Goal: Task Accomplishment & Management: Use online tool/utility

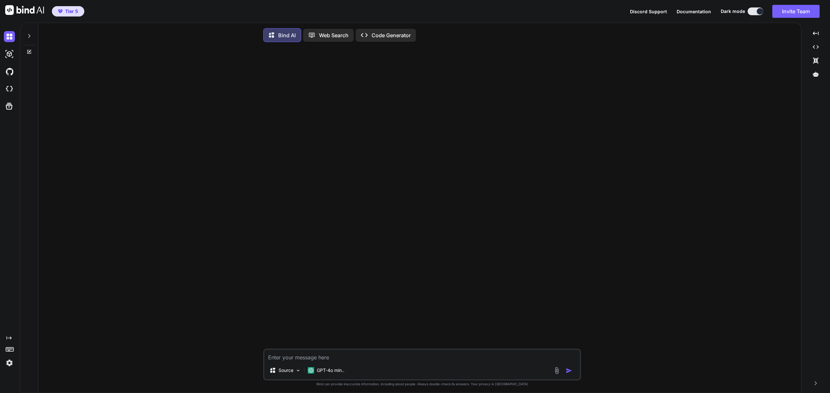
type textarea "x"
drag, startPoint x: 9, startPoint y: 88, endPoint x: 298, endPoint y: 4, distance: 300.4
click at [9, 88] on img at bounding box center [9, 89] width 11 height 11
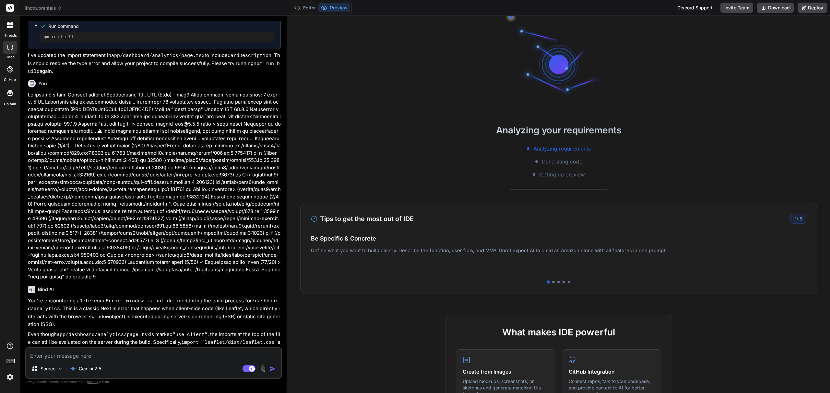
scroll to position [1494, 0]
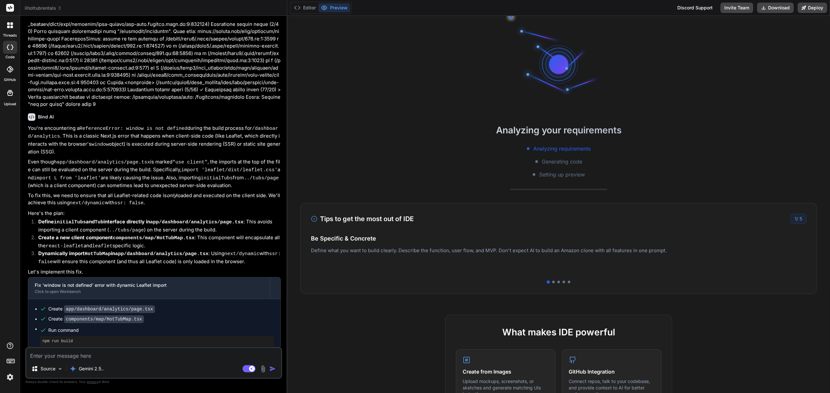
click at [78, 357] on textarea at bounding box center [153, 354] width 255 height 12
click at [248, 372] on rect at bounding box center [248, 369] width 13 height 7
type textarea "x"
click at [218, 356] on textarea at bounding box center [153, 354] width 255 height 12
type textarea "T"
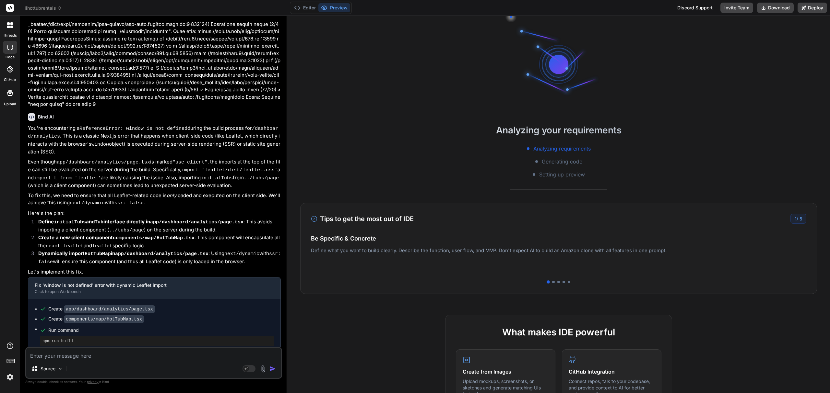
type textarea "x"
type textarea "Th"
type textarea "x"
type textarea "The"
type textarea "x"
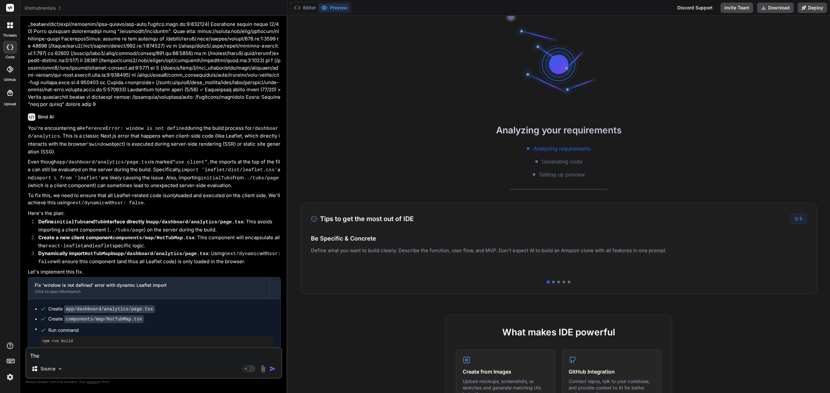
type textarea "The"
type textarea "x"
type textarea "The l"
type textarea "x"
type textarea "The la"
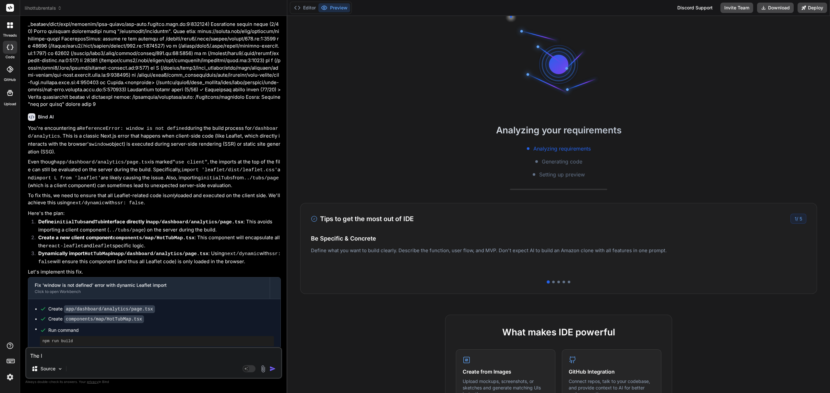
type textarea "x"
type textarea "The lab"
type textarea "x"
type textarea "The labe"
type textarea "x"
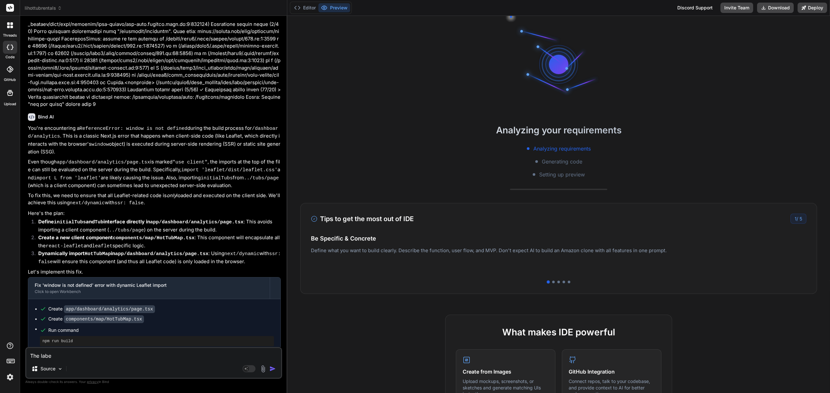
type textarea "The label"
type textarea "x"
type textarea "The labels"
type textarea "x"
type textarea "The labels"
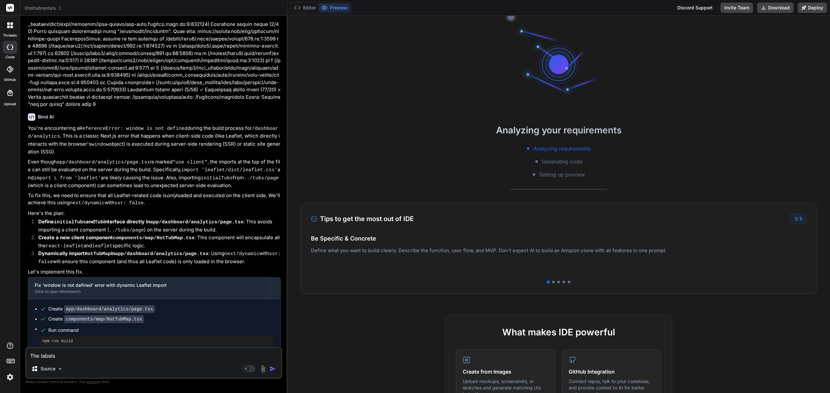
type textarea "x"
type textarea "The labels o"
type textarea "x"
type textarea "The labels of"
type textarea "x"
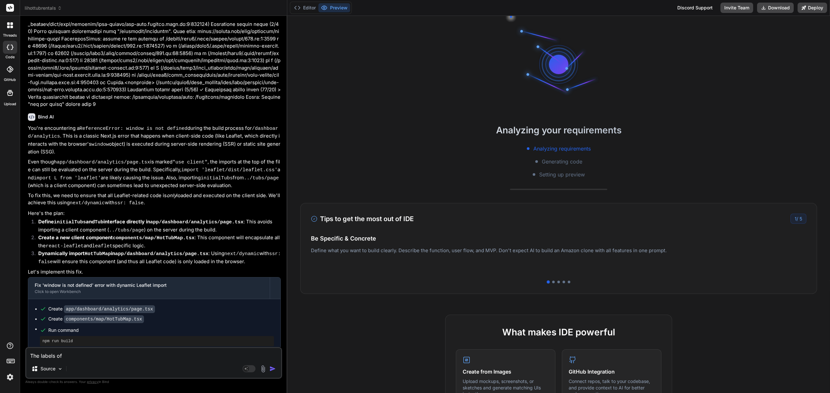
type textarea "The labels of"
type textarea "x"
type textarea "The labels of o"
type textarea "x"
type textarea "The labels of on"
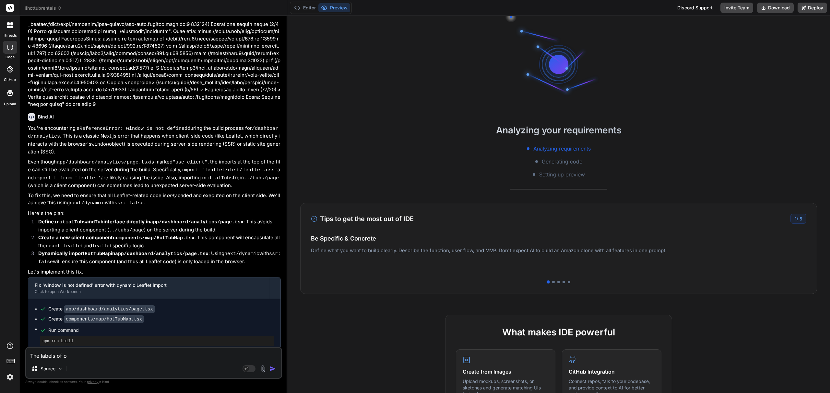
type textarea "x"
type textarea "The labels of on"
type textarea "x"
type textarea "The labels of on t"
type textarea "x"
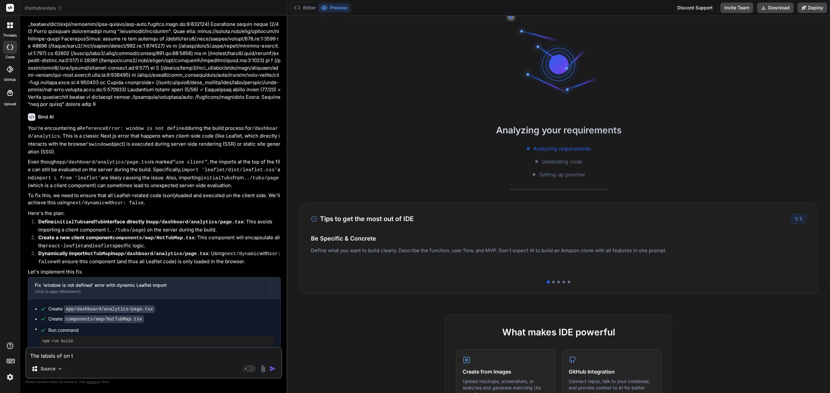
type textarea "The labels of on th"
type textarea "x"
type textarea "The labels of on the"
type textarea "x"
type textarea "The labels of on the"
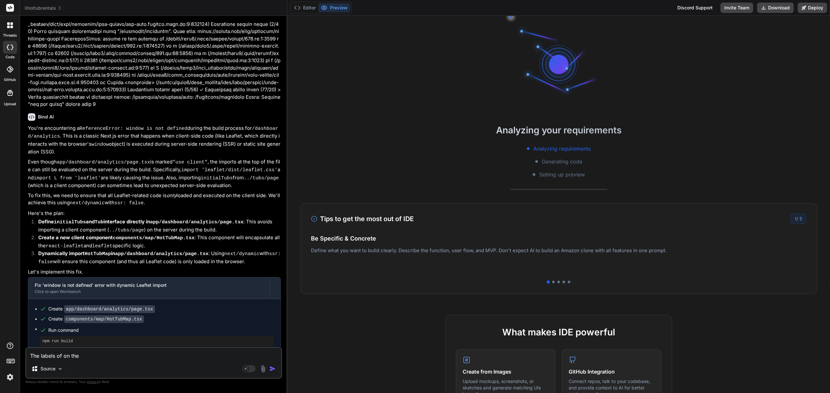
type textarea "x"
type textarea "The labels of on the s"
type textarea "x"
type textarea "The labels of on the st"
type textarea "x"
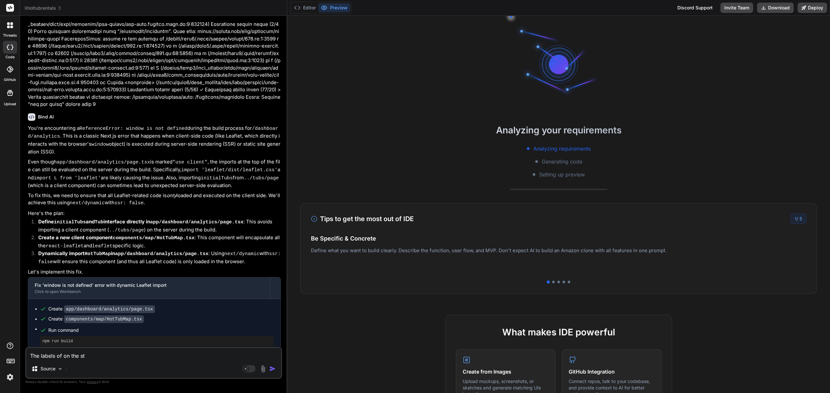
type textarea "The labels of on the sta"
type textarea "x"
type textarea "The labels of on the stat"
type textarea "x"
type textarea "The labels of on the statu"
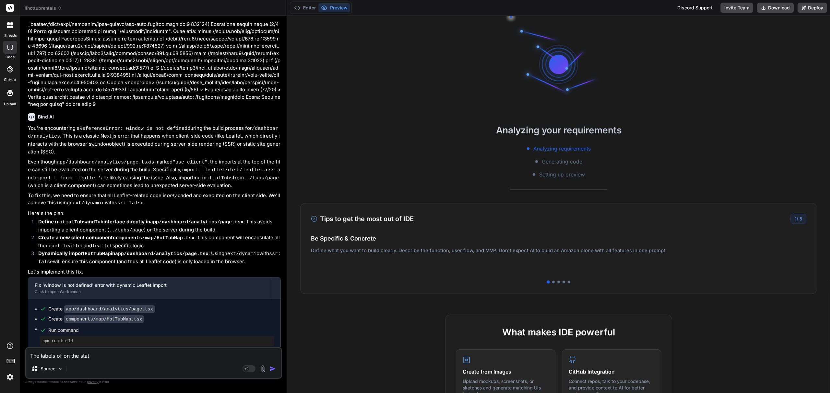
type textarea "x"
type textarea "The labels of on the status"
type textarea "x"
type textarea "The labels of on the status"
type textarea "x"
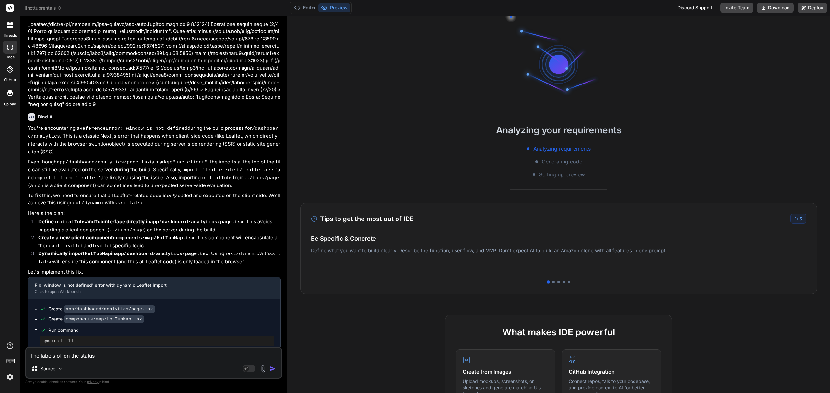
type textarea "The labels of on the status o"
type textarea "x"
type textarea "The labels of on the status of"
type textarea "x"
type textarea "The labels of on the status of"
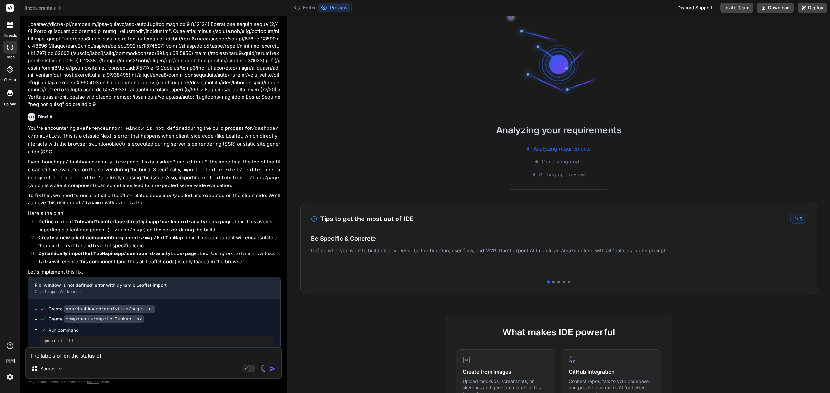
type textarea "x"
type textarea "The labels of on the status of t"
type textarea "x"
type textarea "The labels of on the status of th"
type textarea "x"
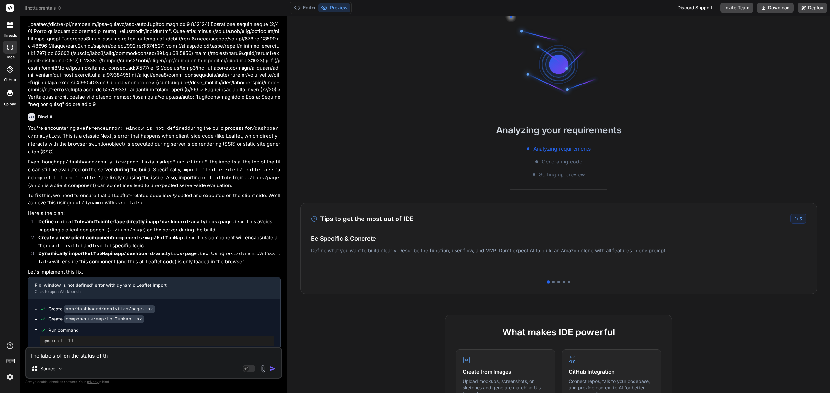
type textarea "The labels of on the status of the"
type textarea "x"
type textarea "The labels of on the status of the"
type textarea "x"
type textarea "The labels of on the status of the a"
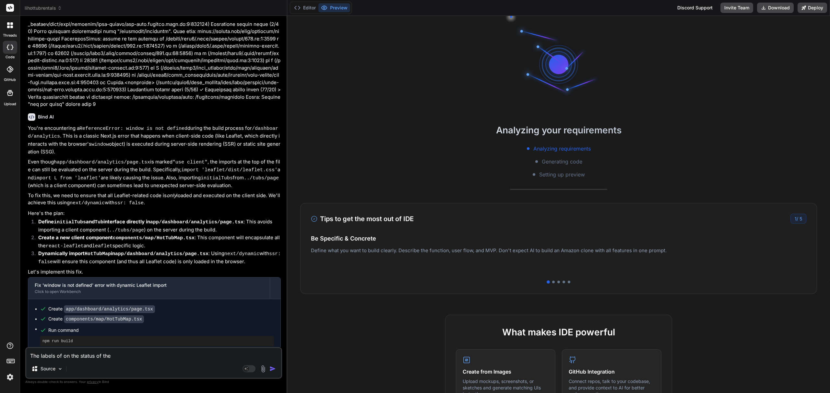
type textarea "x"
type textarea "The labels of on the status of the ad"
type textarea "x"
type textarea "The labels of on the status of the adm"
type textarea "x"
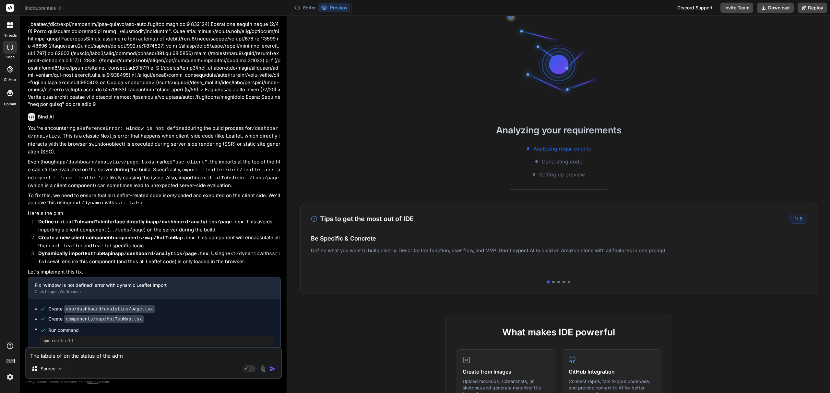
type textarea "The labels of on the status of the admi"
type textarea "x"
type textarea "The labels of on the status of the admin"
type textarea "x"
type textarea "The labels of on the status of the admin"
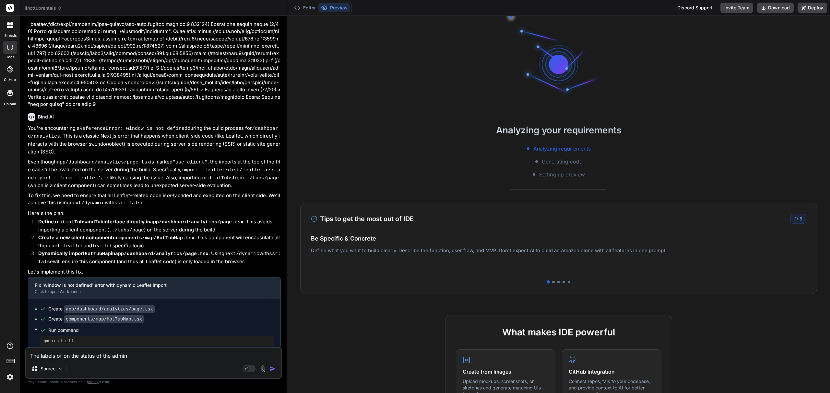
type textarea "x"
type textarea "The labels of on the status of the admin d"
type textarea "x"
type textarea "The labels of on the status of the admin da"
type textarea "x"
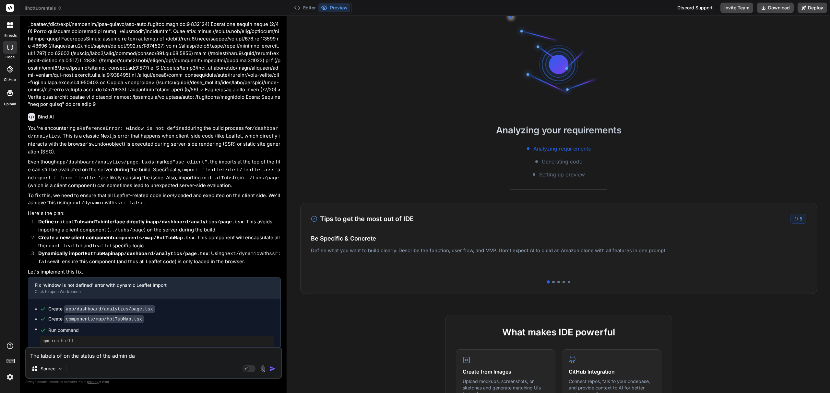
type textarea "The labels of on the status of the admin das"
type textarea "x"
type textarea "The labels of on the status of the admin dash"
type textarea "x"
type textarea "The labels of on the status of the admin dashb"
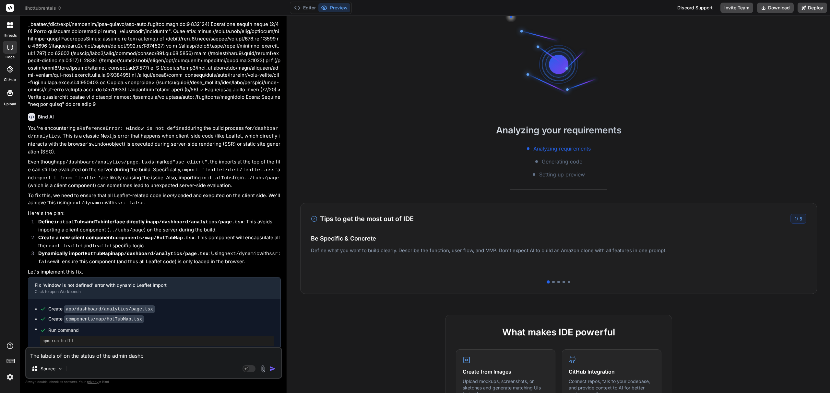
type textarea "x"
type textarea "The labels of on the status of the admin dashbo"
type textarea "x"
type textarea "The labels of on the status of the admin dashboa"
type textarea "x"
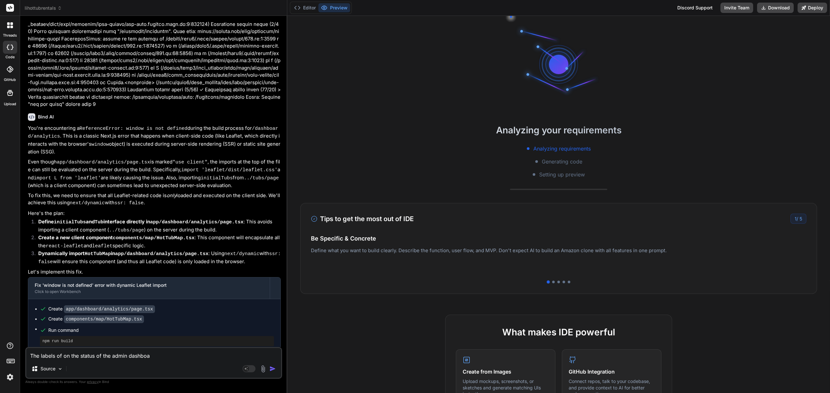
type textarea "The labels of on the status of the admin dashboar"
type textarea "x"
type textarea "The labels of on the status of the admin dashboard"
type textarea "x"
type textarea "The labels of on the status of the admin dashboard"
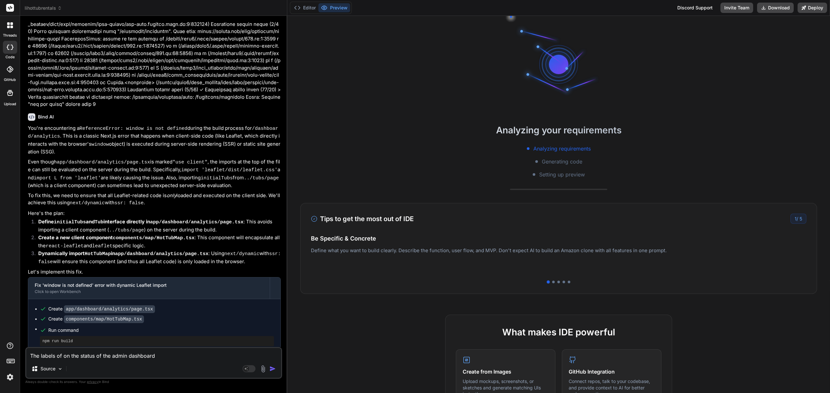
type textarea "x"
type textarea "The labels of on the status of the admin dashboard a"
type textarea "x"
type textarea "The labels of on the status of the admin dashboard ar"
type textarea "x"
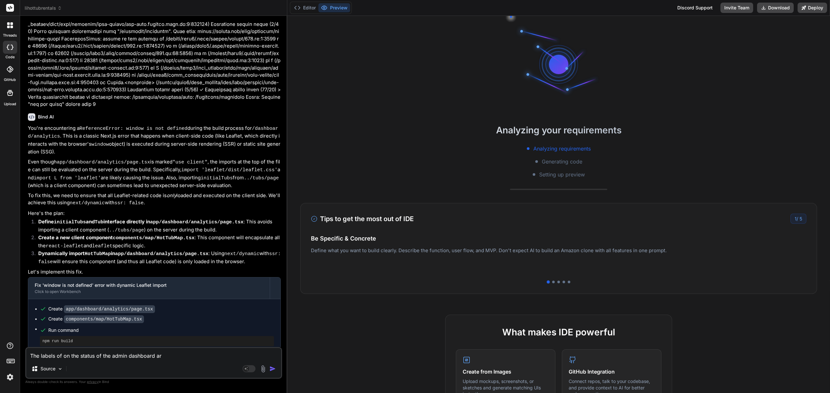
type textarea "The labels of on the status of the admin dashboard are"
type textarea "x"
type textarea "The labels of on the status of the admin dashboard are"
type textarea "x"
drag, startPoint x: 40, startPoint y: 358, endPoint x: 87, endPoint y: 357, distance: 46.7
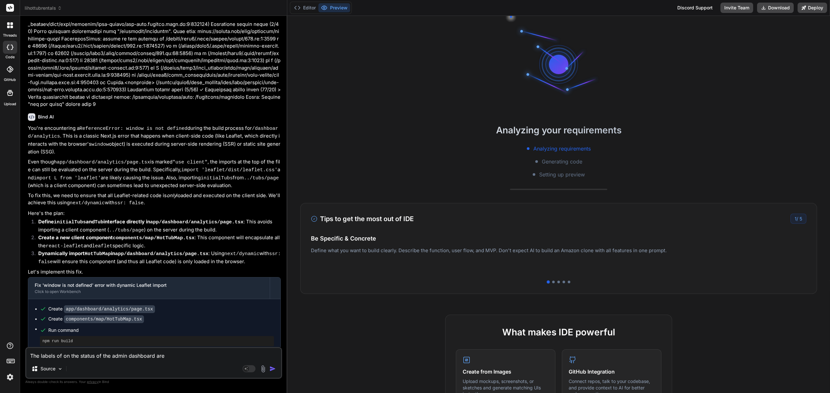
click at [40, 358] on textarea "The labels of on the status of the admin dashboard are" at bounding box center [153, 354] width 255 height 12
type textarea "The labels of on the status of the admin dashboard are"
type textarea "x"
type textarea "The c labels of on the status of the admin dashboard are"
type textarea "x"
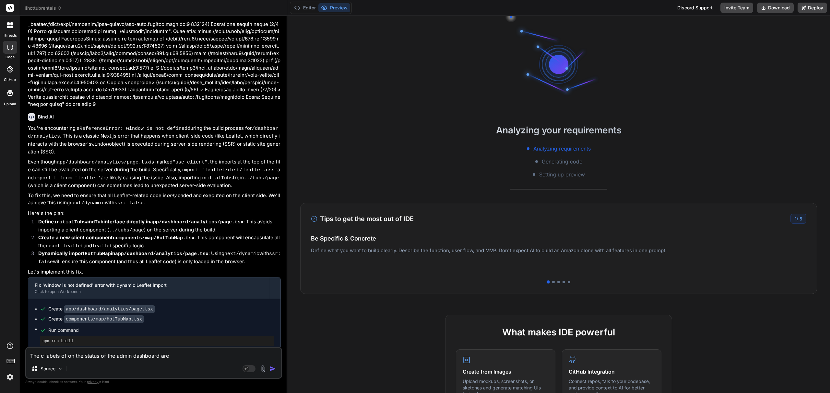
type textarea "The co labels of on the status of the admin dashboard are"
type textarea "x"
type textarea "The col labels of on the status of the admin dashboard are"
type textarea "x"
type textarea "The colo labels of on the status of the admin dashboard are"
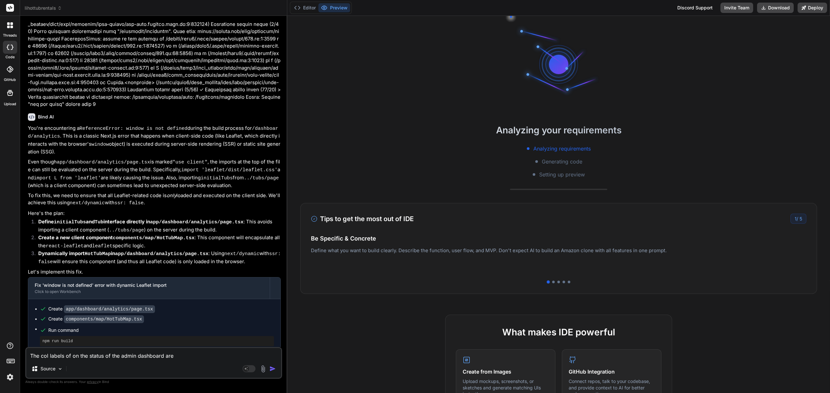
type textarea "x"
type textarea "The color labels of on the status of the admin dashboard are"
type textarea "x"
type textarea "The colore labels of on the status of the admin dashboard are"
type textarea "x"
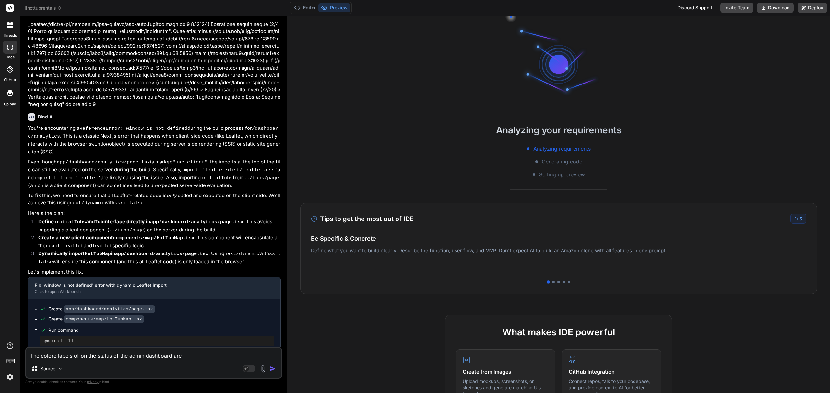
type textarea "The colored labels of on the status of the admin dashboard are"
type textarea "x"
type textarea "The colored labels of on the status of the admin dashboard are"
type textarea "x"
type textarea "The colored labels of on the status of the admin dashboard ar"
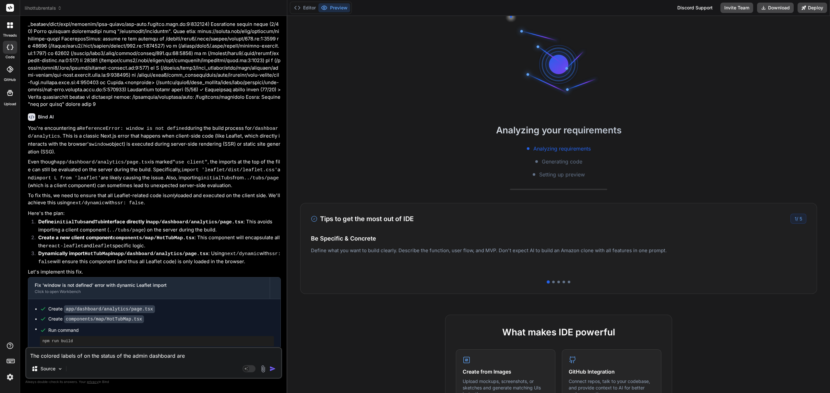
type textarea "x"
type textarea "The colored labels of on the status of the admin dashboard a"
type textarea "x"
type textarea "The colored labels of on the status of the admin dashboard"
type textarea "x"
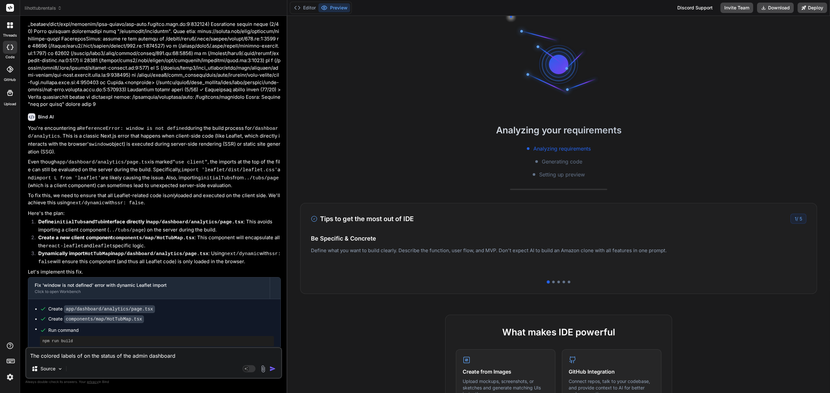
type textarea "The colored labels of on the status of the admin dashboard s"
type textarea "x"
type textarea "The colored labels of on the status of the admin dashboard sh"
type textarea "x"
type textarea "The colored labels of on the status of the admin dashboard sho"
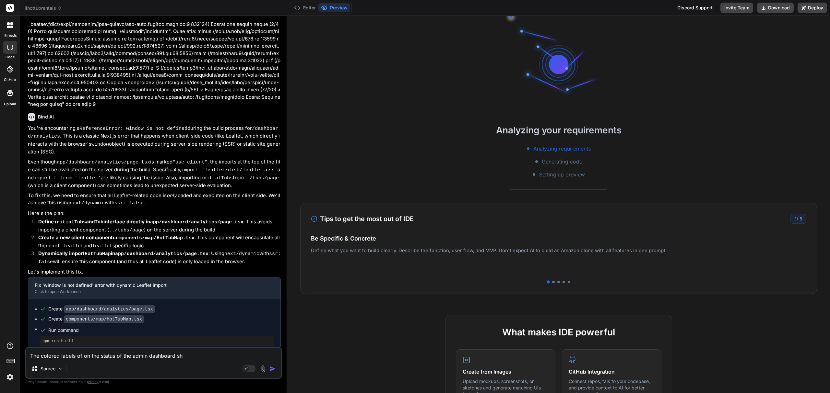
type textarea "x"
type textarea "The colored labels of on the status of the admin dashboard show"
type textarea "x"
type textarea "The colored labels of on the status of the admin dashboard show"
type textarea "x"
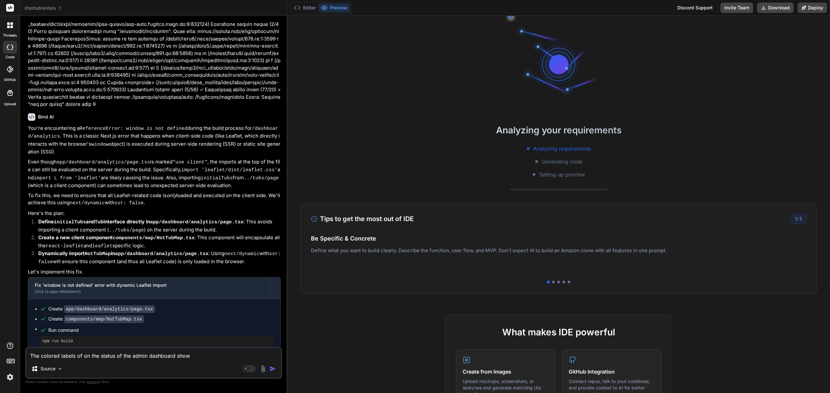
type textarea "The colored labels of on the status of the admin dashboard show t"
type textarea "x"
type textarea "The colored labels of on the status of the admin dashboard show te"
type textarea "x"
type textarea "The colored labels of on the status of the admin dashboard show tex"
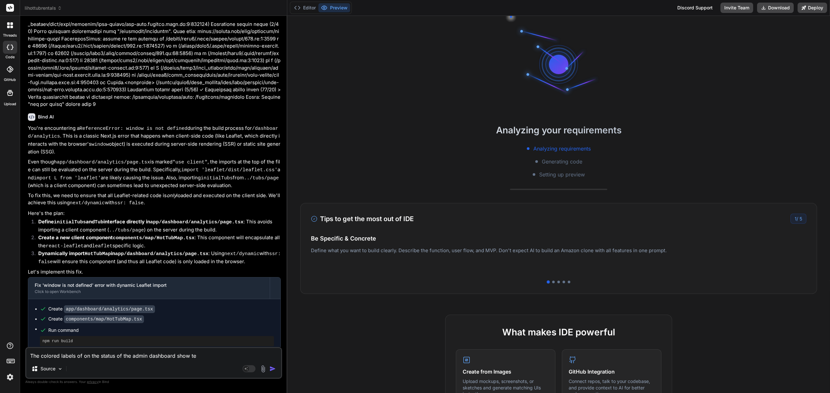
type textarea "x"
type textarea "The colored labels of on the status of the admin dashboard show text"
type textarea "x"
type textarea "The colored labels of on the status of the admin dashboard show text,"
type textarea "x"
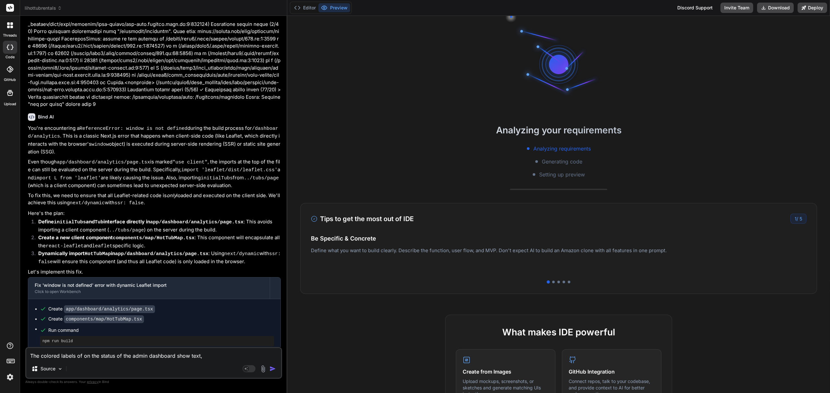
type textarea "The colored labels of on the status of the admin dashboard show text,"
type textarea "x"
type textarea "The colored labels of on the status of the admin dashboard show text, b"
type textarea "x"
type textarea "The colored labels of on the status of the admin dashboard show text, bu"
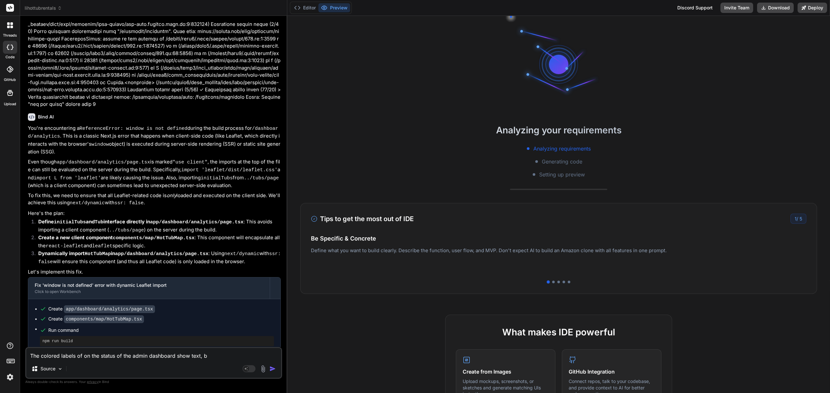
type textarea "x"
type textarea "The colored labels of on the status of the admin dashboard show text, but"
type textarea "x"
type textarea "The colored labels of on the status of the admin dashboard show text, but"
type textarea "x"
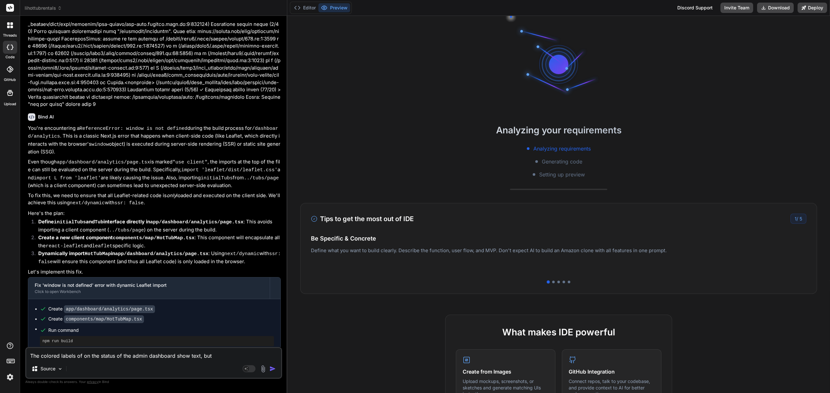
type textarea "The colored labels of on the status of the admin dashboard show text, but t"
type textarea "x"
type textarea "The colored labels of on the status of the admin dashboard show text, but th"
type textarea "x"
type textarea "The colored labels of on the status of the admin dashboard show text, but the"
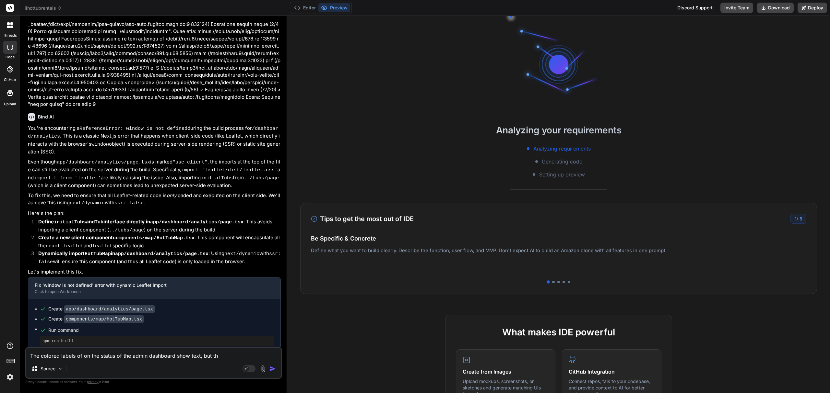
type textarea "x"
type textarea "The colored labels of on the status of the admin dashboard show text, but the"
type textarea "x"
type textarea "The colored labels of on the status of the admin dashboard show text, but the t"
type textarea "x"
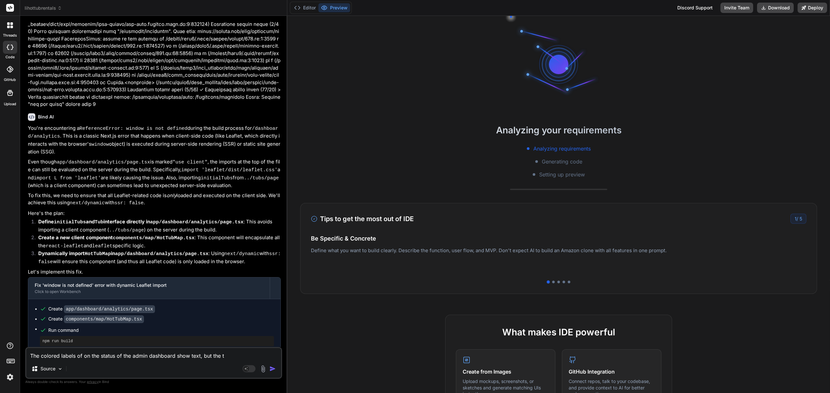
type textarea "The colored labels of on the status of the admin dashboard show text, but the te"
type textarea "x"
type textarea "The colored labels of on the status of the admin dashboard show text, but the t…"
type textarea "x"
type textarea "The colored labels of on the status of the admin dashboard show text, but the t…"
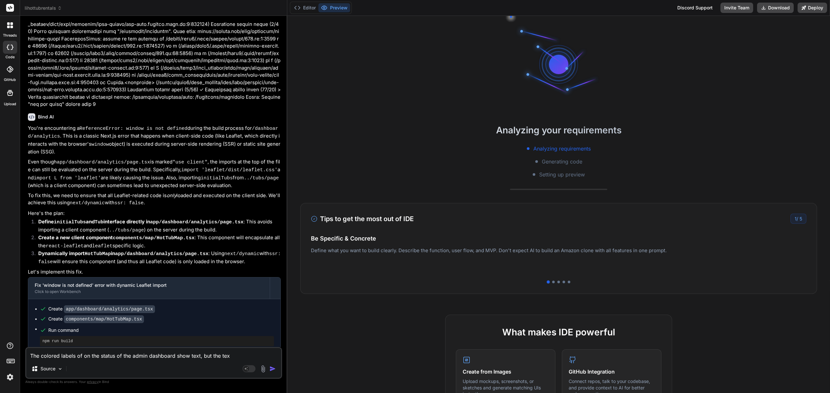
type textarea "x"
type textarea "The colored labels of on the status of the admin dashboard show text, but the t…"
type textarea "x"
type textarea "The colored labels of on the status of the admin dashboard show text, but the t…"
type textarea "x"
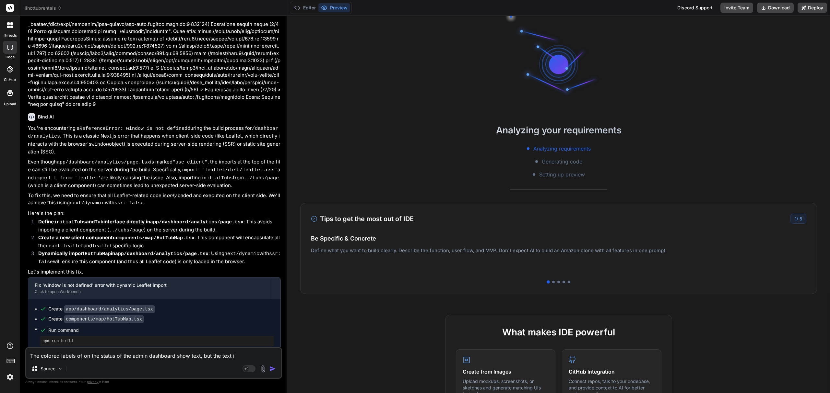
type textarea "The colored labels of on the status of the admin dashboard show text, but the t…"
type textarea "x"
type textarea "The colored labels of on the status of the admin dashboard show text, but the t…"
type textarea "x"
type textarea "The colored labels of on the status of the admin dashboard show text, but the t…"
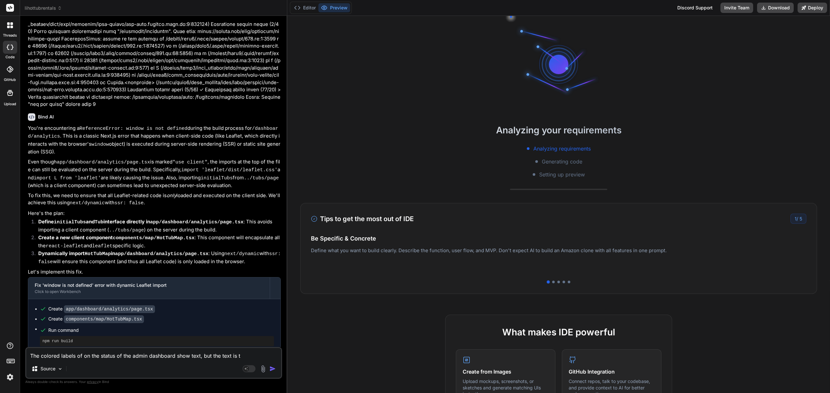
type textarea "x"
type textarea "The colored labels of on the status of the admin dashboard show text, but the t…"
type textarea "x"
type textarea "The colored labels of on the status of the admin dashboard show text, but the t…"
type textarea "x"
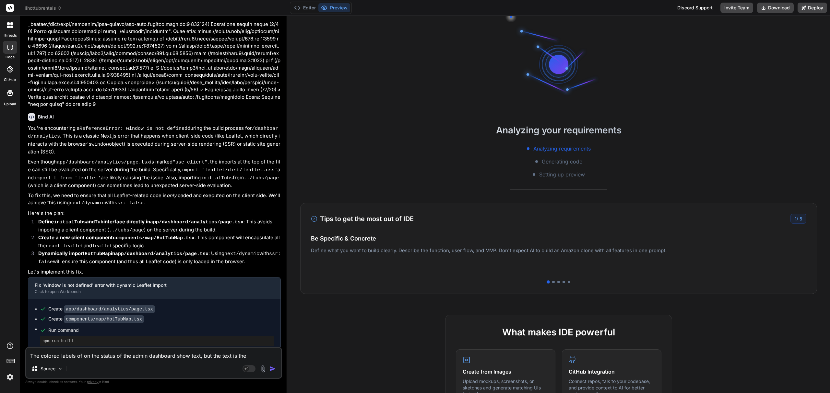
type textarea "The colored labels of on the status of the admin dashboard show text, but the t…"
type textarea "x"
type textarea "The colored labels of on the status of the admin dashboard show text, but the t…"
type textarea "x"
type textarea "The colored labels of on the status of the admin dashboard show text, but the t…"
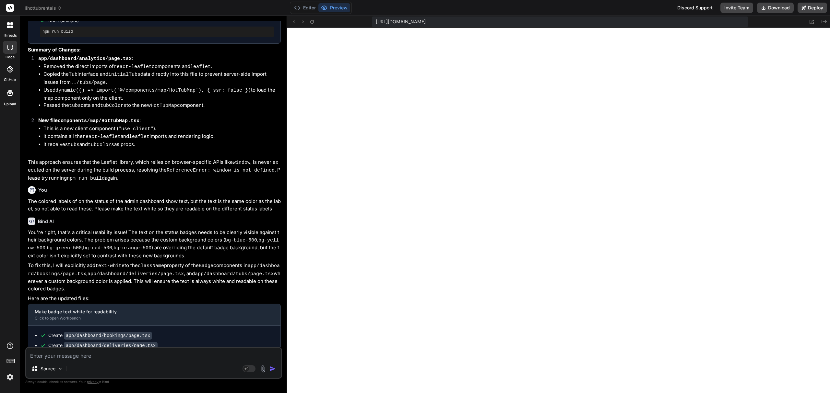
scroll to position [1841, 0]
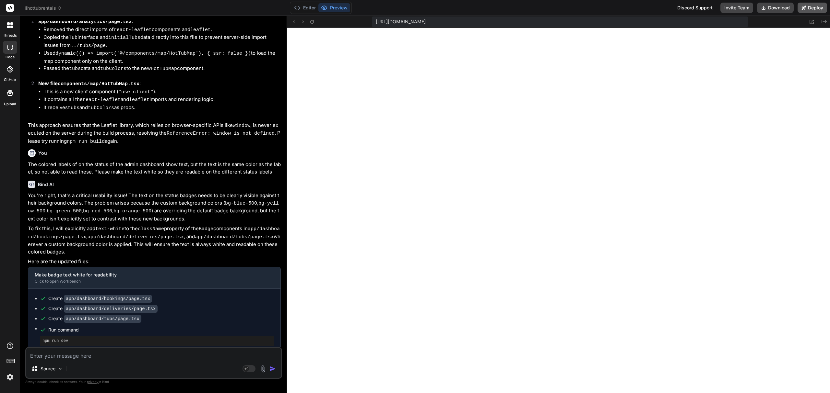
click at [814, 8] on button "Deploy" at bounding box center [811, 8] width 29 height 10
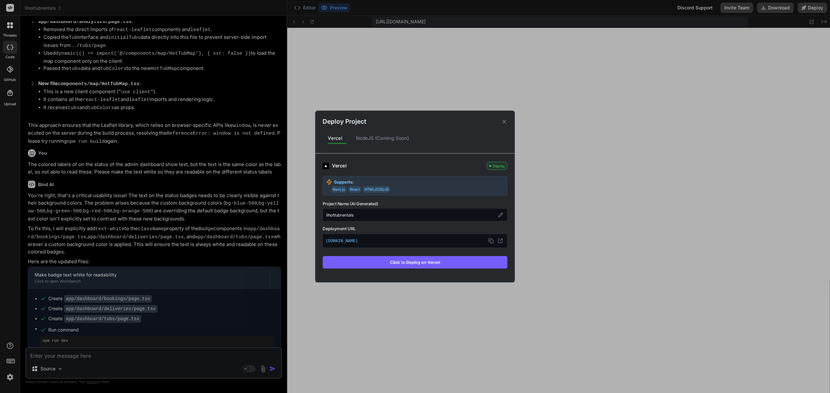
click at [412, 262] on button "Click to Deploy on Vercel" at bounding box center [415, 262] width 185 height 12
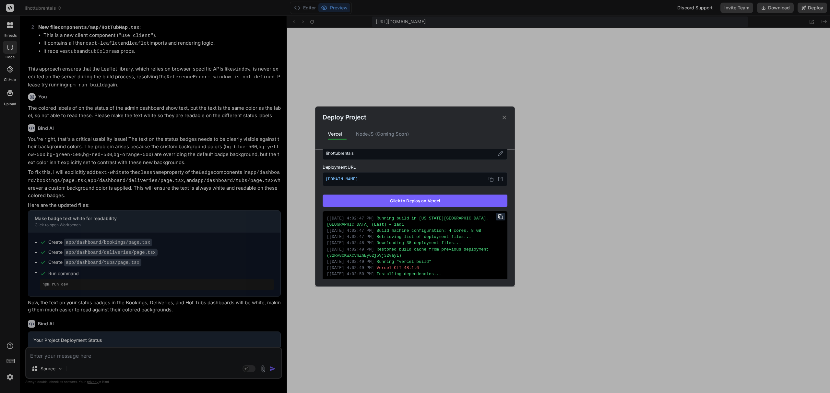
scroll to position [86, 0]
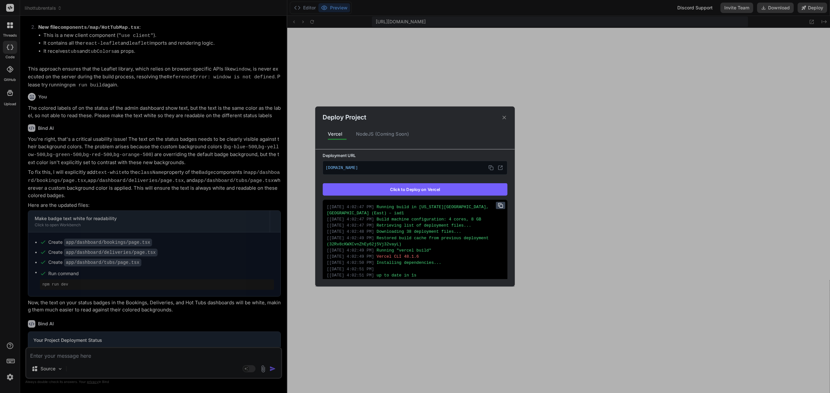
click at [498, 206] on icon at bounding box center [500, 205] width 5 height 5
click at [126, 352] on div "Deploy Project Vercel NodeJS (Coming Soon) Vercel Failed Supports: Next.js Reac…" at bounding box center [415, 196] width 830 height 393
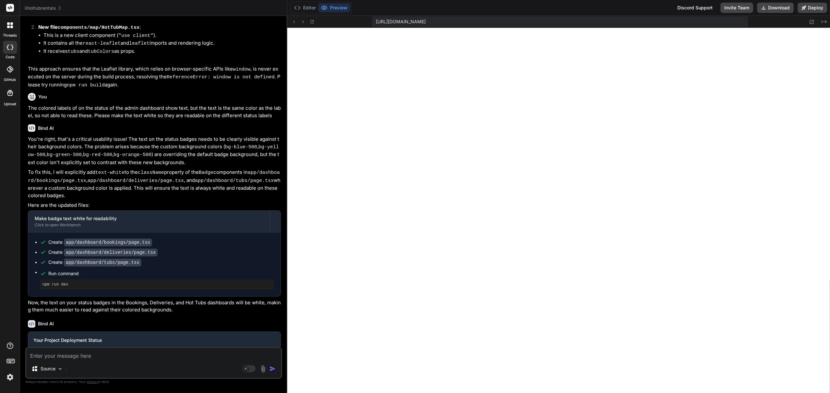
click at [117, 359] on textarea at bounding box center [153, 354] width 255 height 12
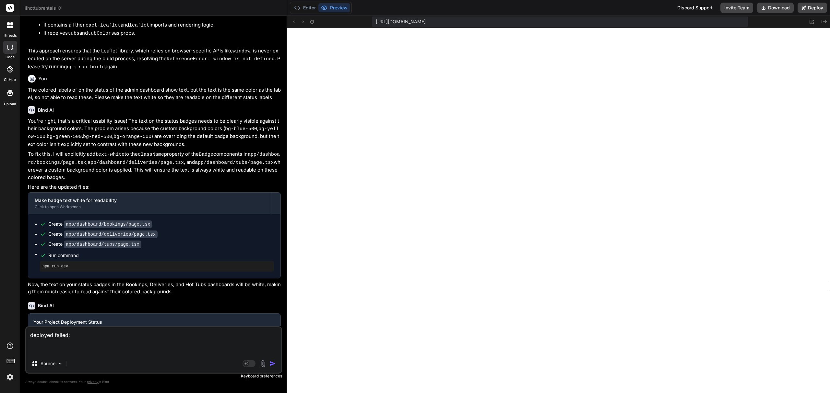
paste textarea "Running build in Washington, D.C., USA (East) – iad1 Build machine configuratio…"
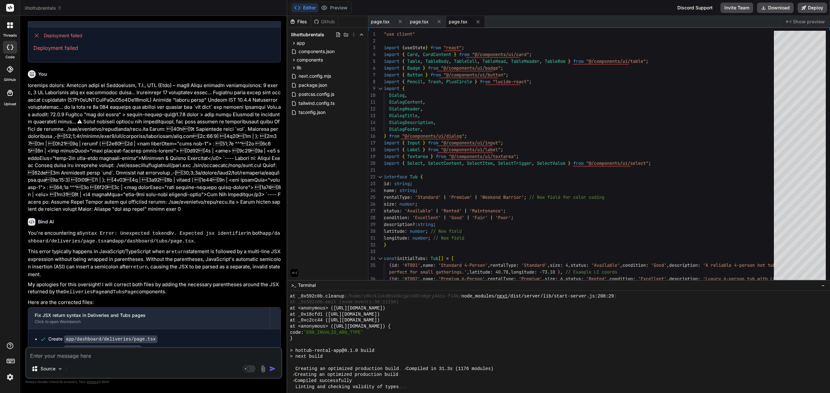
scroll to position [2258, 0]
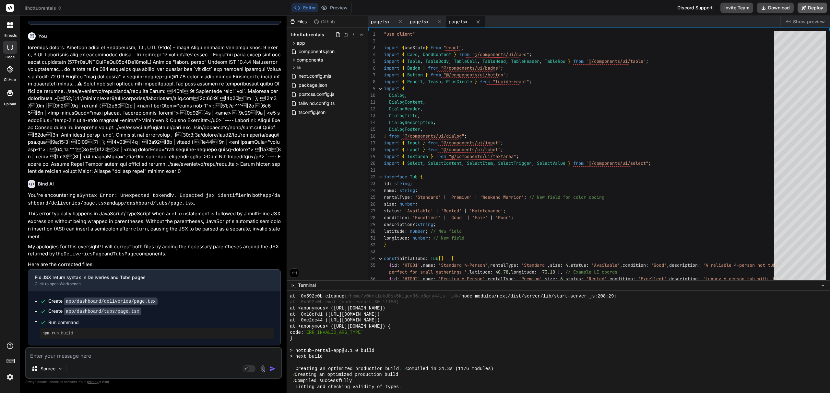
click at [819, 8] on button "Deploy" at bounding box center [811, 8] width 29 height 10
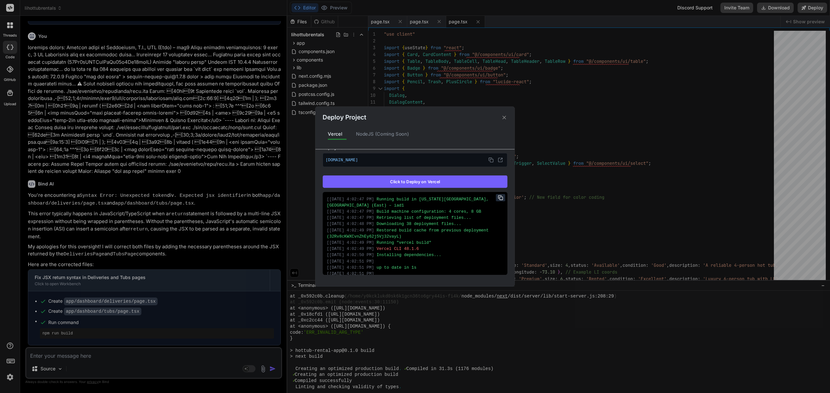
scroll to position [99, 0]
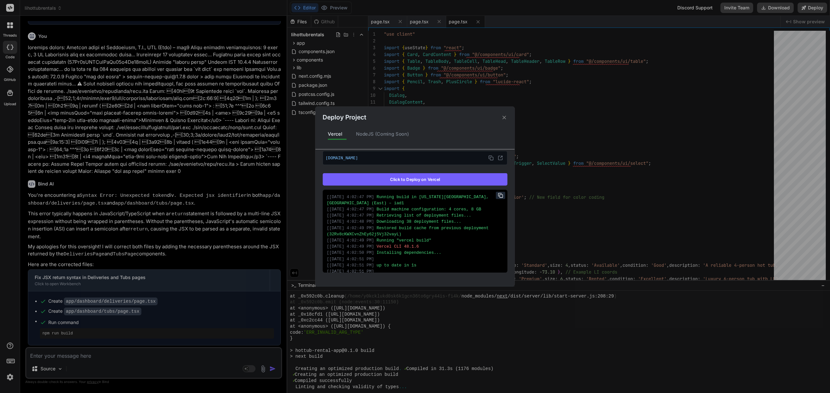
click at [473, 181] on button "Click to Deploy on Vercel" at bounding box center [415, 179] width 185 height 12
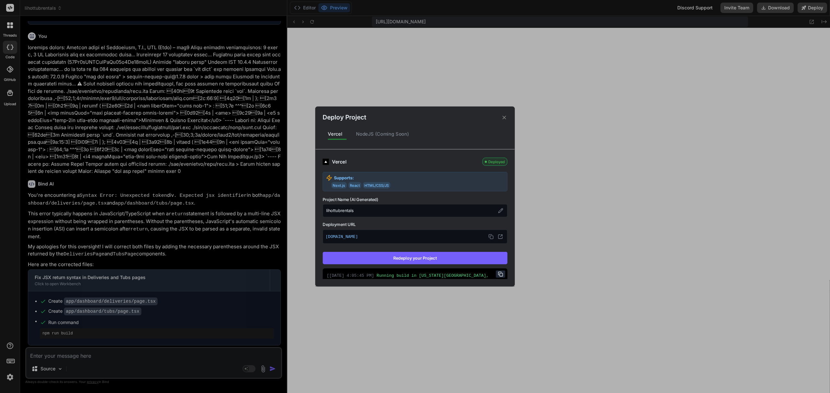
scroll to position [968, 0]
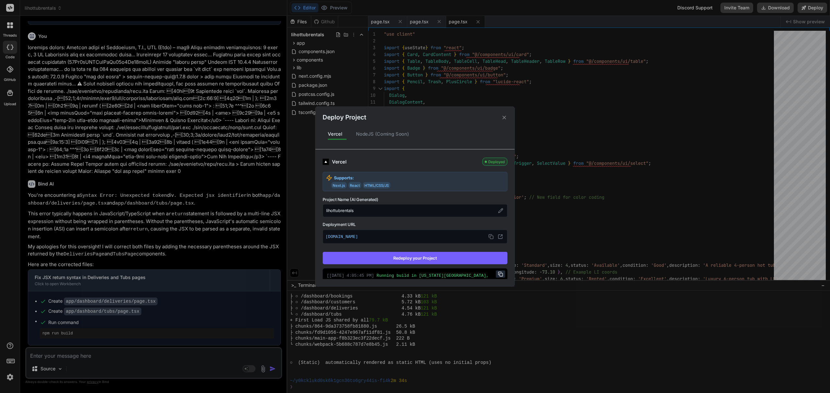
click at [501, 117] on icon at bounding box center [504, 117] width 6 height 6
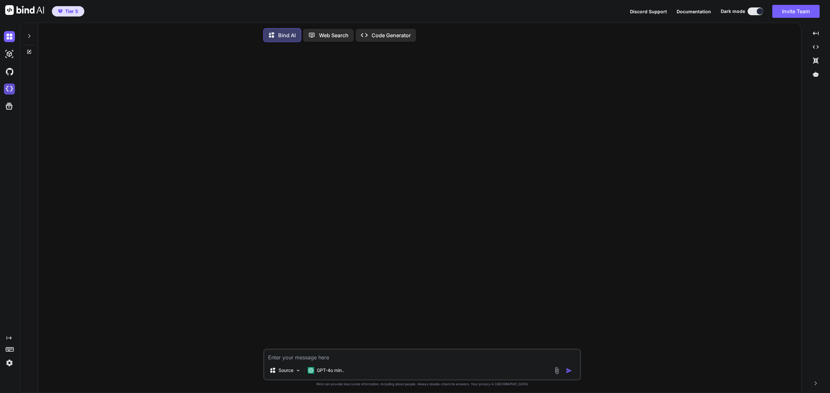
click at [12, 90] on img at bounding box center [9, 89] width 11 height 11
type textarea "x"
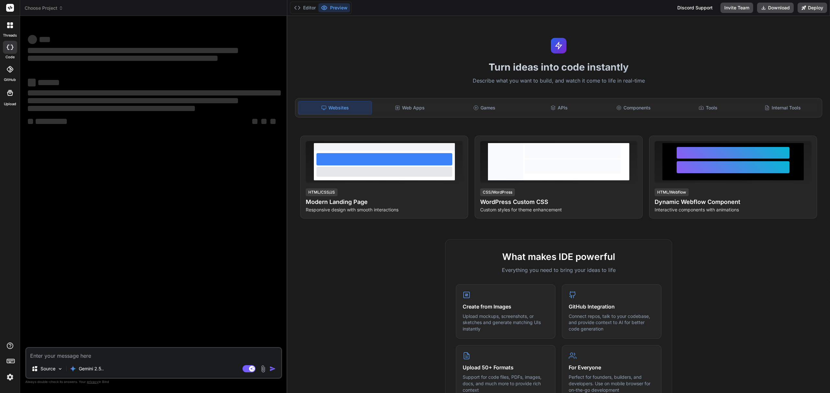
type textarea "x"
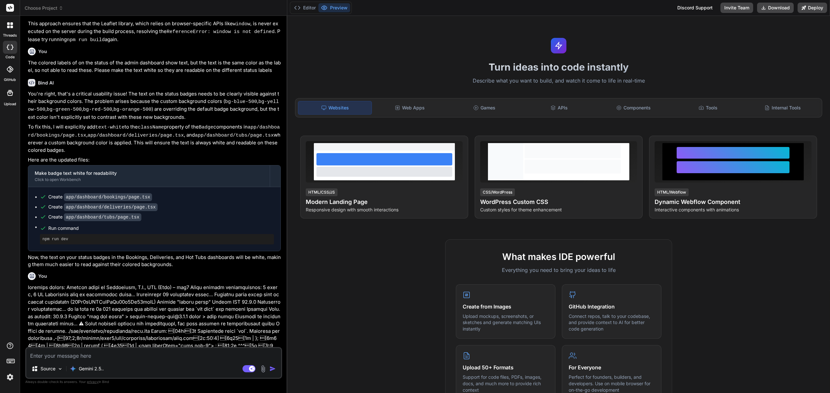
scroll to position [1119, 0]
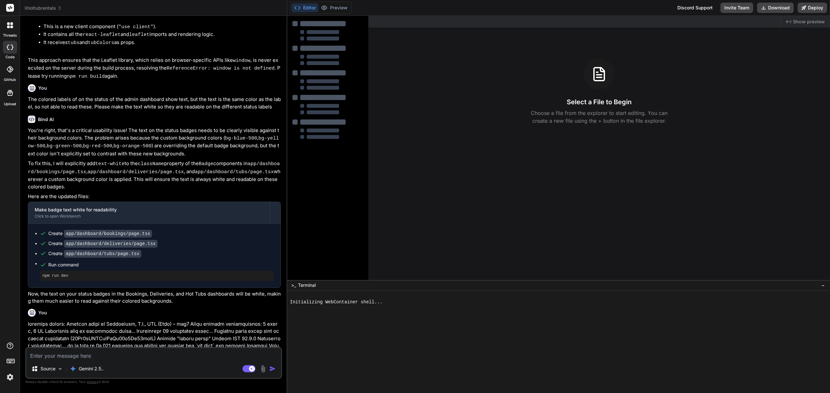
type textarea "t"
type textarea "x"
type textarea "th"
type textarea "x"
type textarea "the"
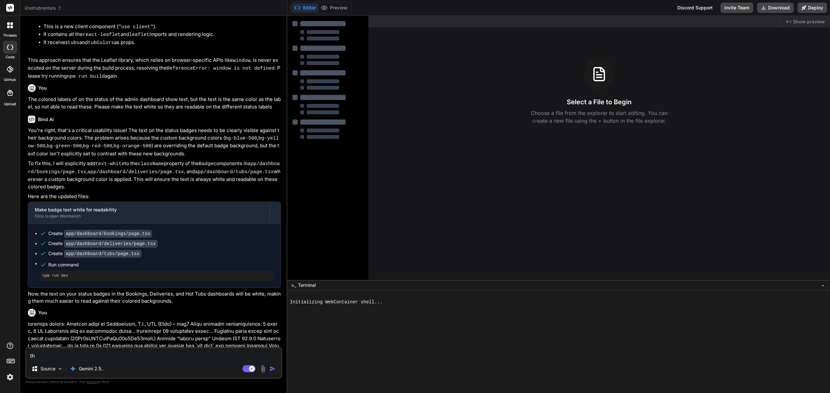
type textarea "x"
type textarea "the"
type textarea "x"
type textarea "the s"
type textarea "x"
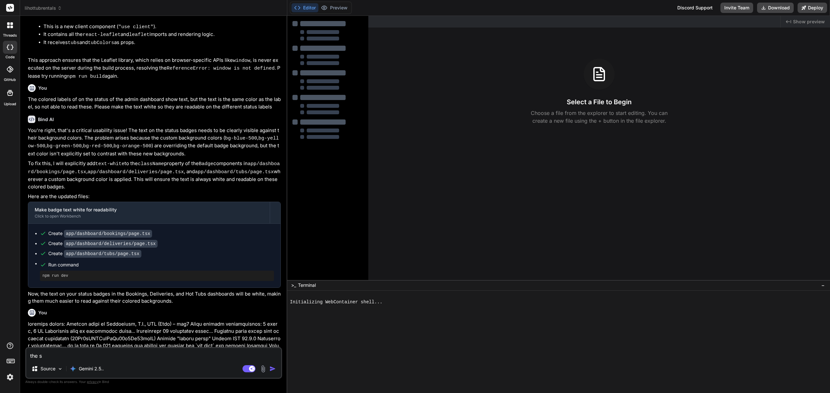
type textarea "the st"
type textarea "x"
type textarea "the sta"
type textarea "x"
type textarea "the stat"
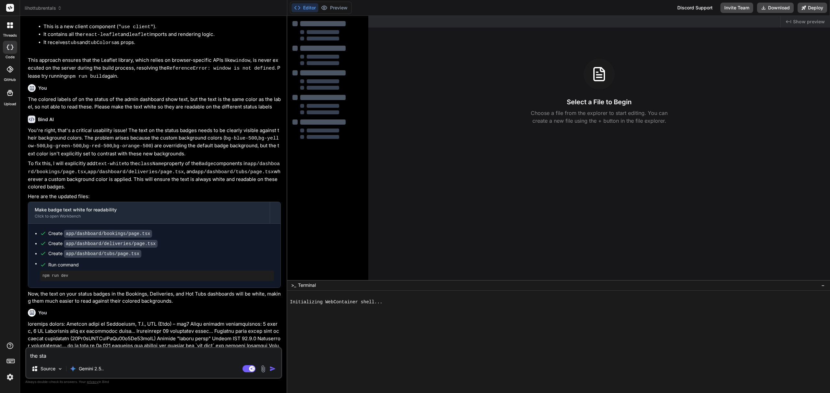
type textarea "x"
type textarea "the statu"
type textarea "x"
type textarea "the status"
type textarea "x"
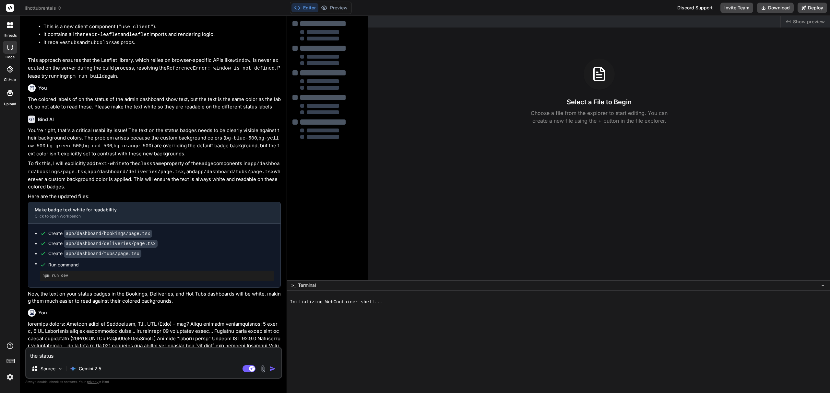
type textarea "the status"
type textarea "x"
type textarea "the status c"
type textarea "x"
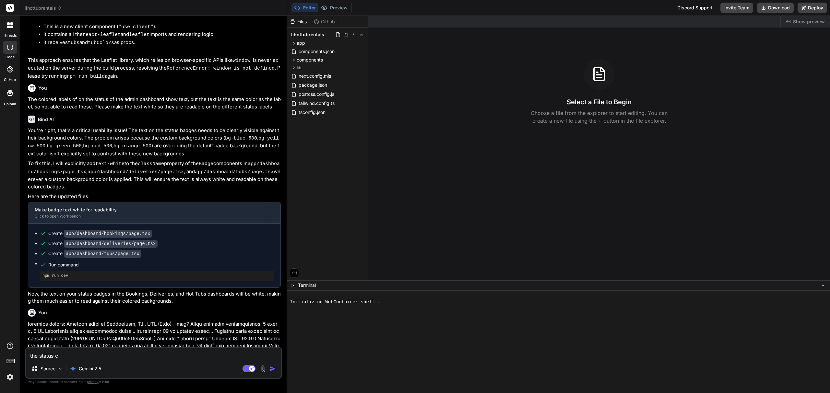
type textarea "the status co"
type textarea "x"
type textarea "the status colu"
type textarea "x"
type textarea "the status colum"
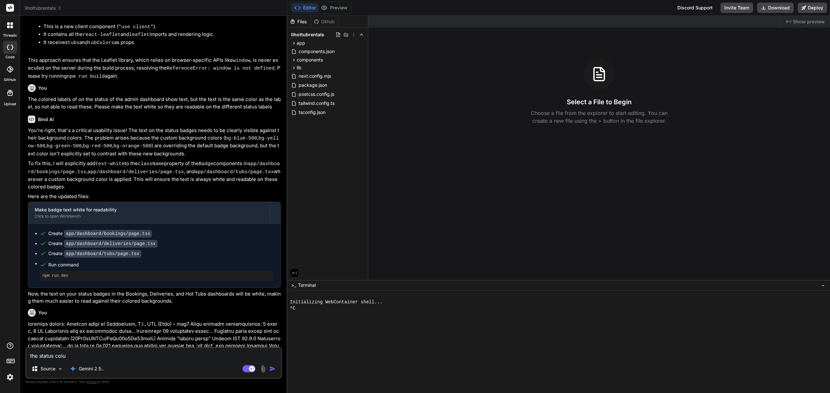
type textarea "x"
type textarea "the status column"
type textarea "x"
type textarea "the status columns"
type textarea "x"
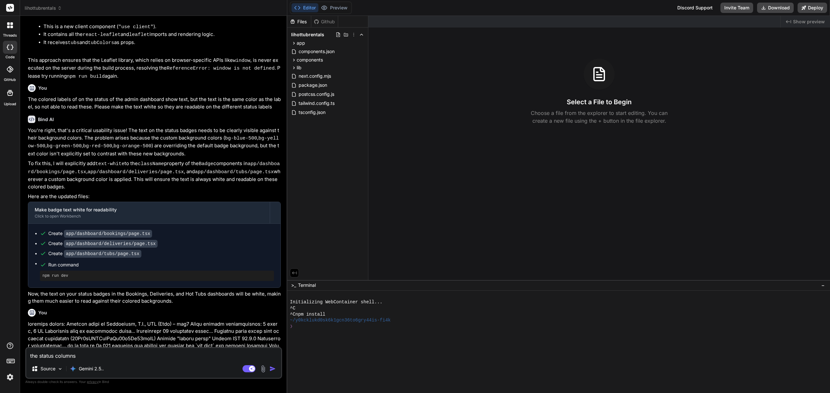
type textarea "the status columns"
type textarea "x"
type textarea "the status columns a"
type textarea "x"
type textarea "the status columns an"
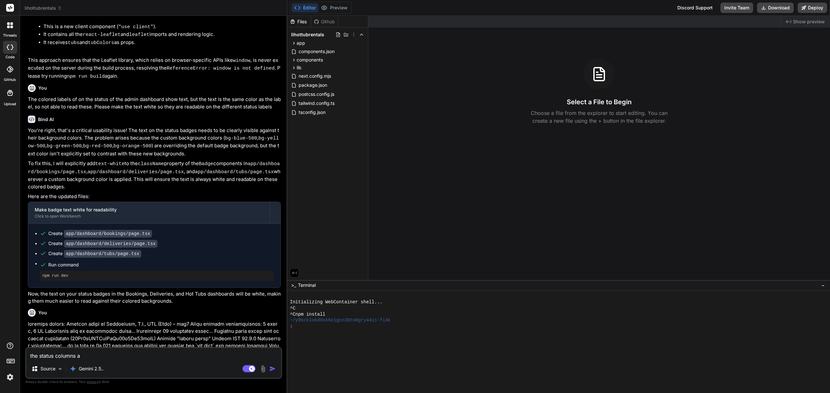
type textarea "x"
type textarea "the status columns and"
type textarea "x"
type textarea "the status columns and"
type textarea "x"
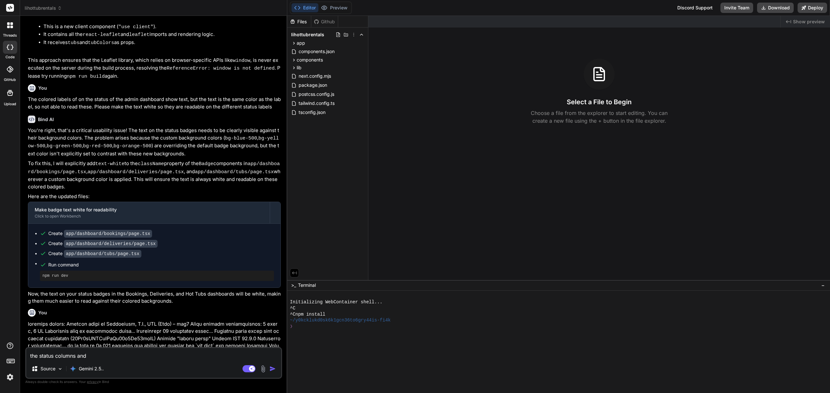
type textarea "the status columns and t"
type textarea "x"
type textarea "the status columns and ty"
type textarea "x"
type textarea "the status columns and typ"
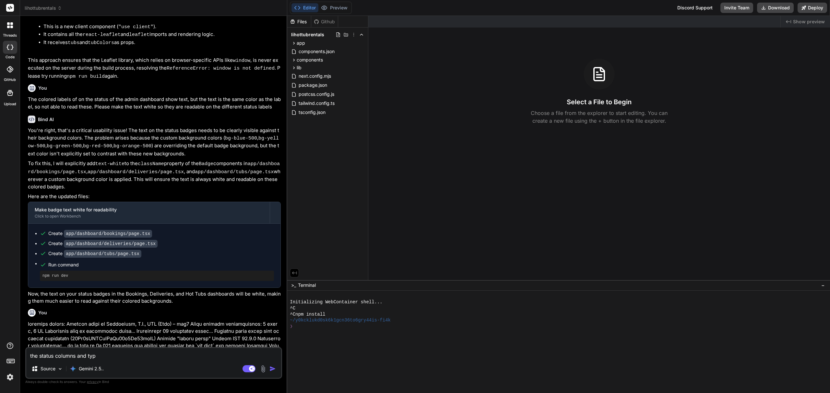
type textarea "x"
type textarea "the status columns and type"
type textarea "x"
type textarea "the status columns and type"
type textarea "x"
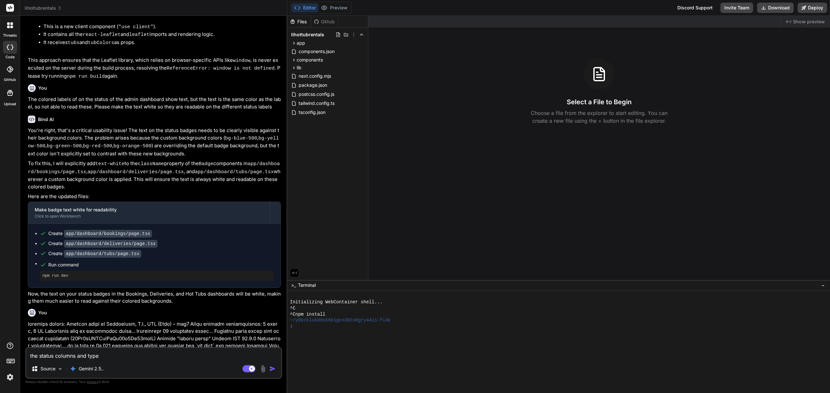
type textarea "the status columns and type c"
type textarea "x"
type textarea "the status columns and type co"
type textarea "x"
type textarea "the status columns and type col"
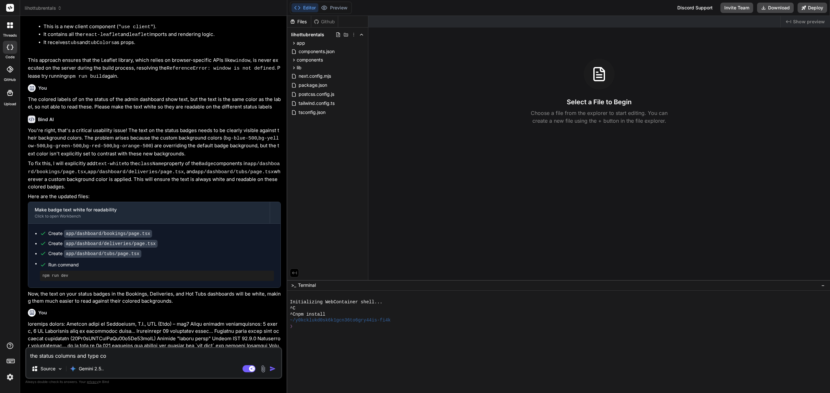
type textarea "x"
type textarea "the status columns and type colu"
type textarea "x"
type textarea "the status columns and type colum"
type textarea "x"
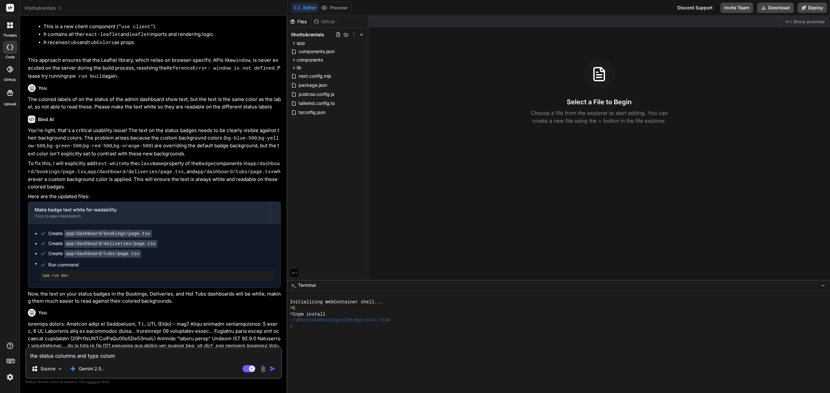
type textarea "the status columns and type column"
type textarea "x"
type textarea "the status columns and type column"
type textarea "x"
type textarea "the status columns and type column s"
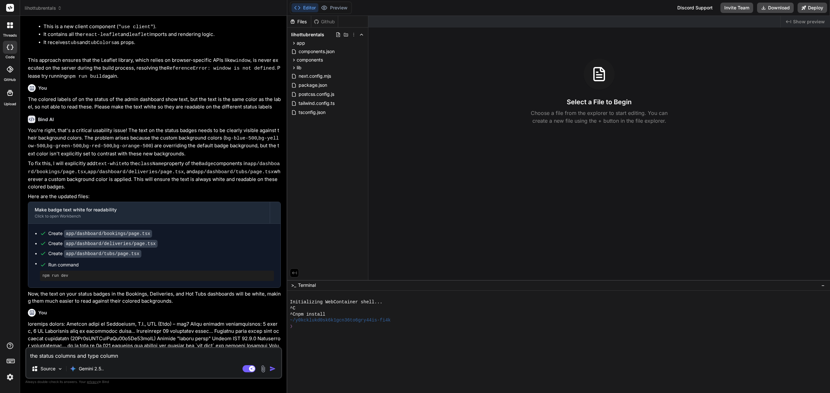
type textarea "x"
type textarea "the status columns and type column st"
type textarea "x"
type textarea "the status columns and type column sti"
type textarea "x"
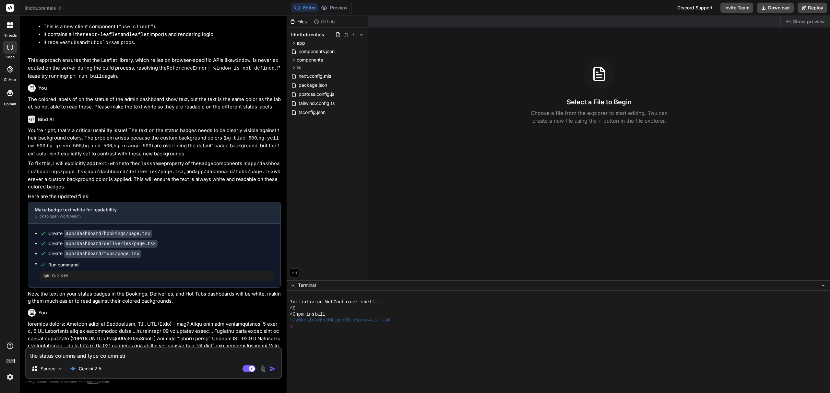
type textarea "the status columns and type column stil"
type textarea "x"
type textarea "the status columns and type column still"
type textarea "x"
type textarea "the status columns and type column still"
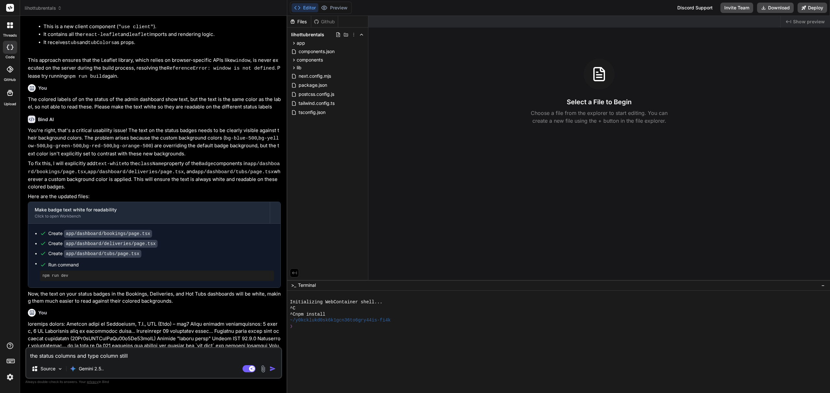
type textarea "x"
type textarea "the status columns and type column still c"
type textarea "x"
type textarea "the status columns and type column still ca"
type textarea "x"
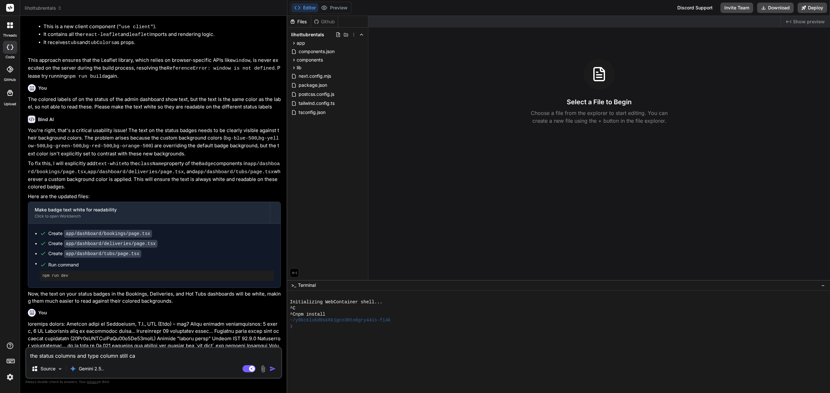
type textarea "the status columns and type column still can"
type textarea "x"
type textarea "the status columns and type column still can'"
type textarea "x"
type textarea "the status columns and type column still can't"
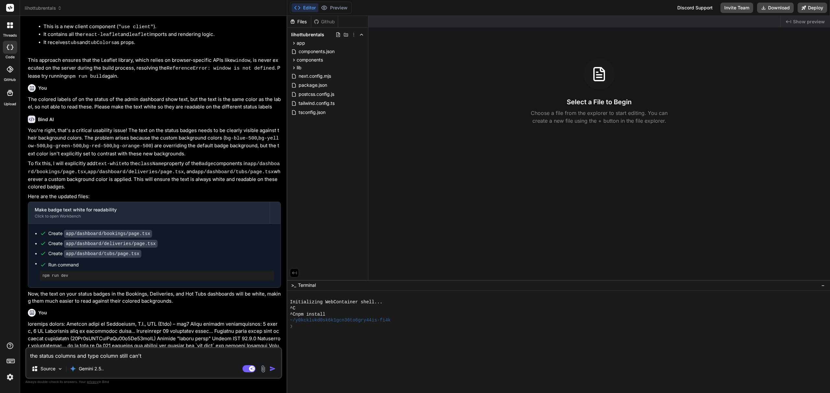
type textarea "x"
type textarea "the status columns and type column still can't"
type textarea "x"
type textarea "the status columns and type column still can't s"
type textarea "x"
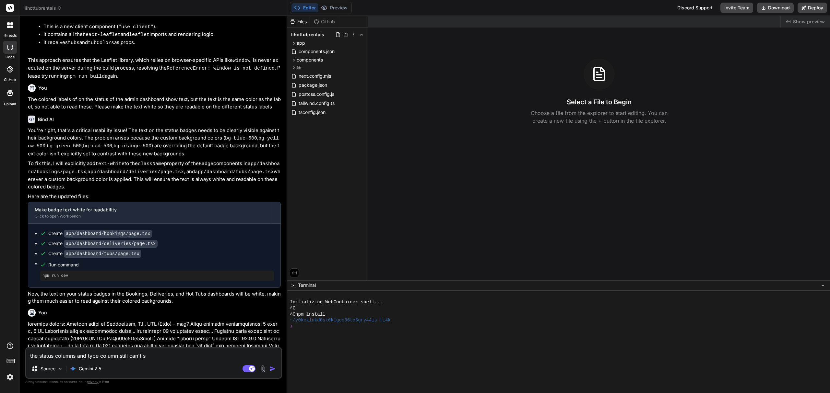
type textarea "the status columns and type column still can't se"
type textarea "x"
type textarea "the status columns and type column still can't see"
type textarea "x"
type textarea "the status columns and type column still can't see"
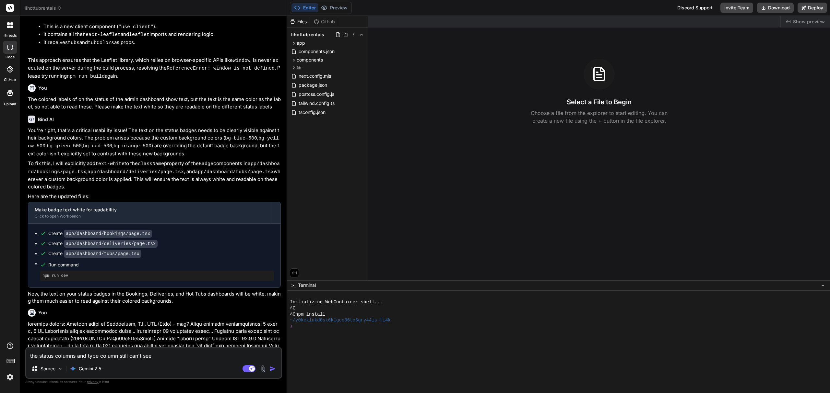
type textarea "x"
type textarea "the status columns and type column still can't see -"
type textarea "x"
type textarea "the status columns and type column still can't see -"
type textarea "x"
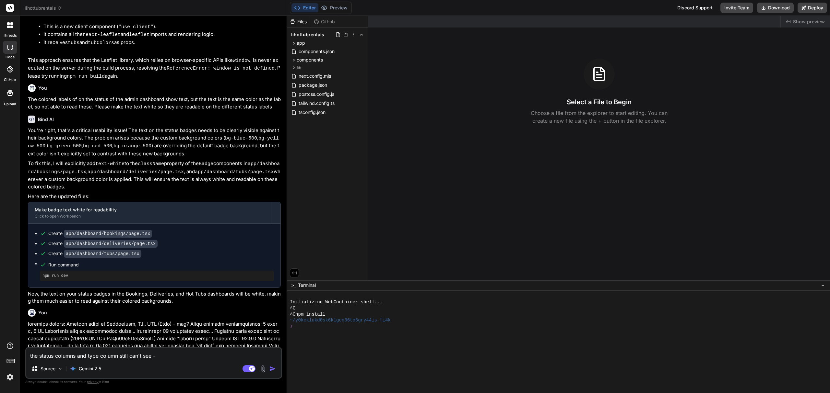
type textarea "the status columns and type column still can't see - i"
type textarea "x"
type textarea "the status columns and type column still can't see - it"
type textarea "x"
type textarea "the status columns and type column still can't see - it'"
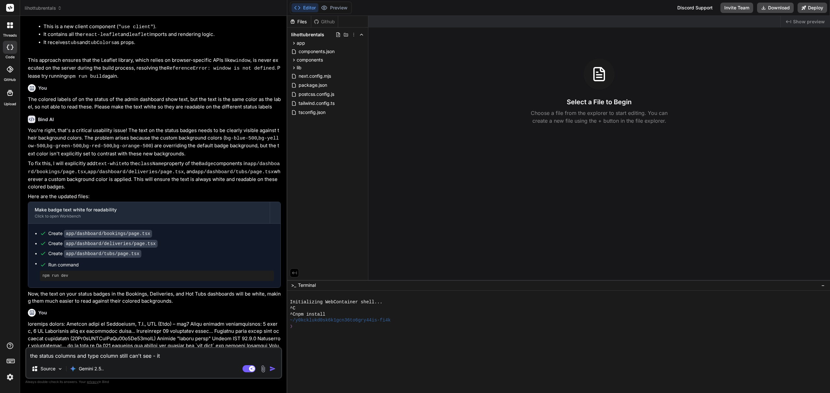
type textarea "x"
type textarea "the status columns and type column still can't see - it's"
type textarea "x"
type textarea "the status columns and type column still can't see - it's"
type textarea "x"
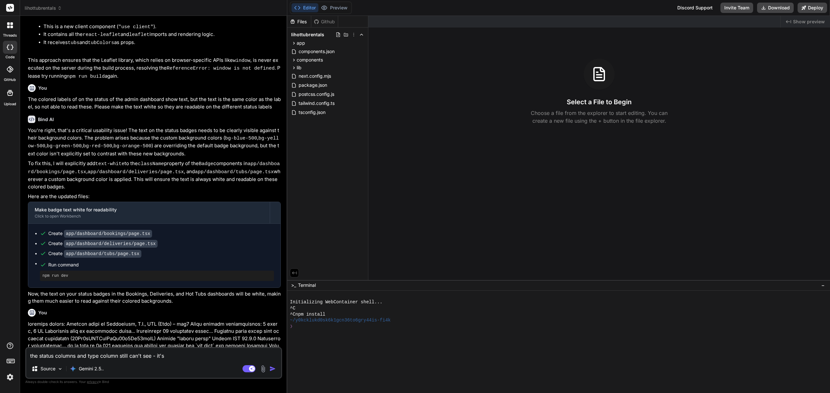
type textarea "the status columns and type column still can't see - it's s"
type textarea "x"
type textarea "the status columns and type column still can't see - it's st"
type textarea "x"
type textarea "the status columns and type column still can't see - it's sti"
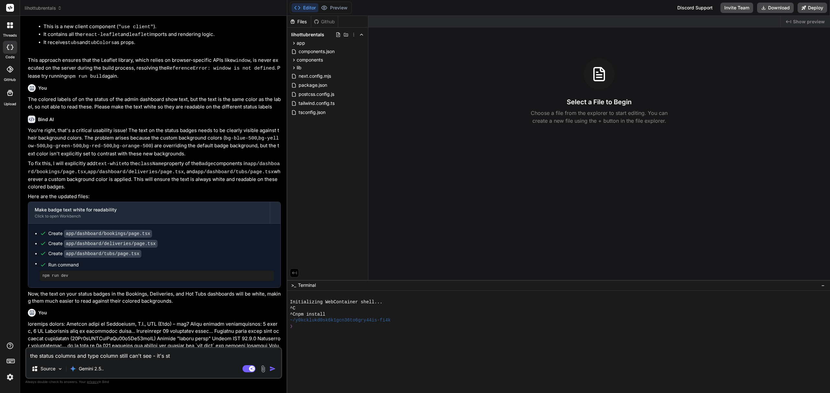
type textarea "x"
type textarea "the status columns and type column still can't see - it's stil"
type textarea "x"
type textarea "the status columns and type column still can't see - it's still"
type textarea "x"
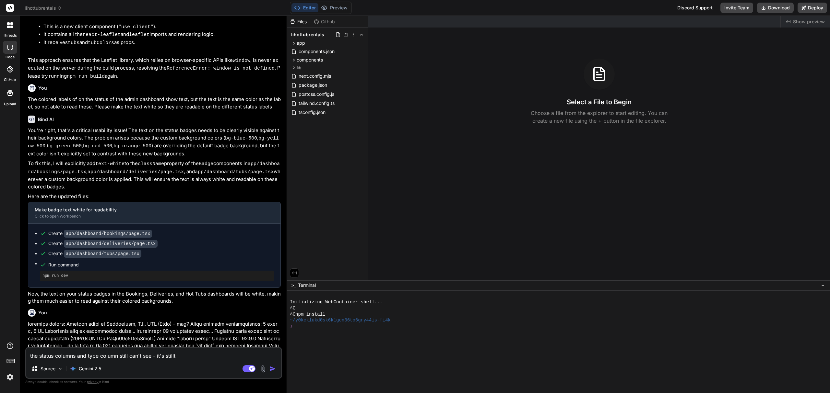
type textarea "the status columns and type column still can't see - it's stillt"
type textarea "x"
type textarea "the status columns and type column still can't see - it's stillt h"
type textarea "x"
type textarea "the status columns and type column still can't see - it's stillt he"
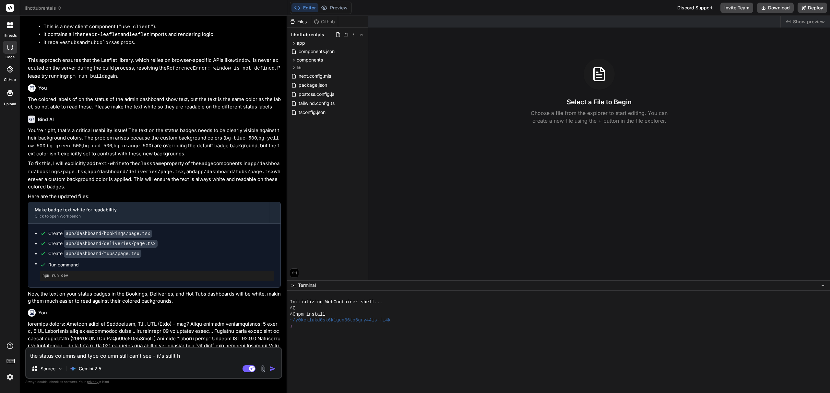
type textarea "x"
type textarea "the status columns and type column still can't see - it's stillt he"
type textarea "x"
type textarea "the status columns and type column still can't see - it's stillt he s"
type textarea "x"
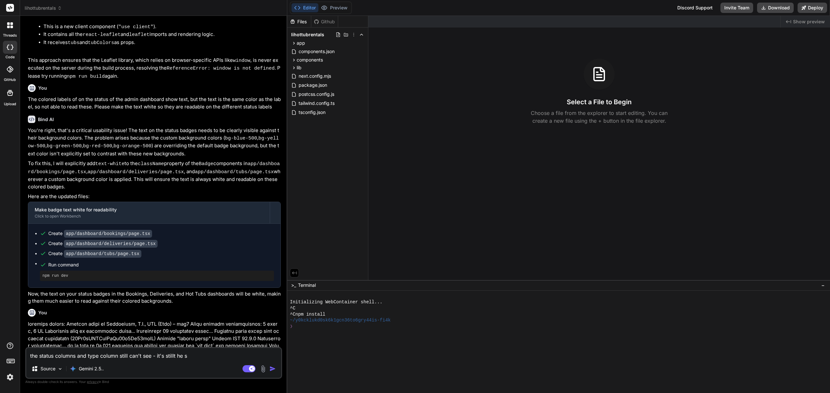
type textarea "the status columns and type column still can't see - it's stillt he sa"
type textarea "x"
type textarea "the status columns and type column still can't see - it's stillt he sam"
type textarea "x"
type textarea "the status columns and type column still can't see - it's stillt he same"
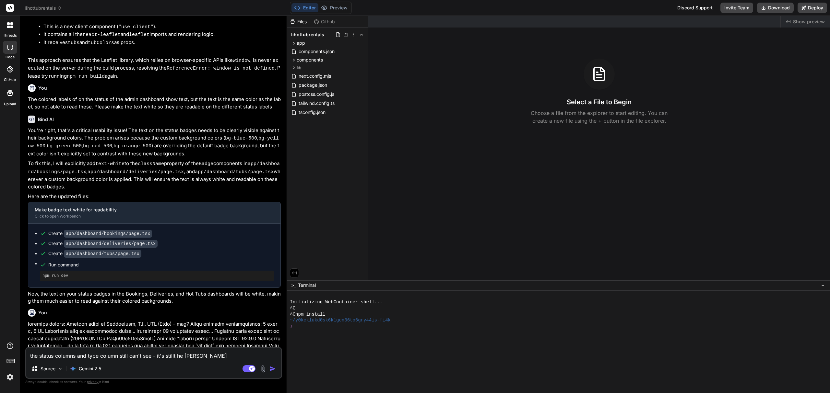
type textarea "x"
type textarea "the status columns and type column still can't see - it's stillt he same"
type textarea "x"
type textarea "the status columns and type column still can't see - it's stillt he same w"
type textarea "x"
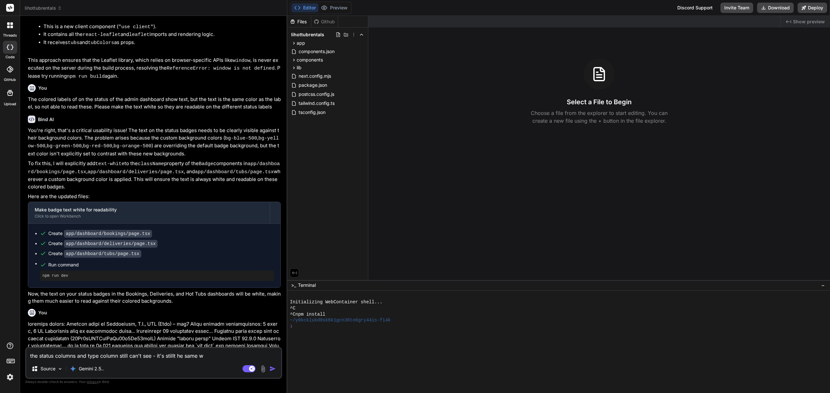
type textarea "the status columns and type column still can't see - it's stillt he same wi"
type textarea "x"
type textarea "the status columns and type column still can't see - it's stillt he same wit"
type textarea "x"
type textarea "the status columns and type column still can't see - it's stillt he same with"
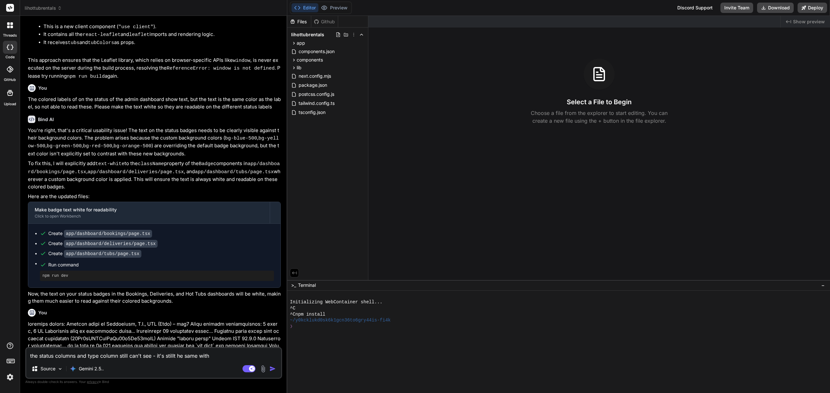
type textarea "x"
type textarea "the status columns and type column still can't see - it's stillt he same with"
type textarea "x"
type textarea "the status columns and type column still can't see - it's stillt he same with t"
type textarea "x"
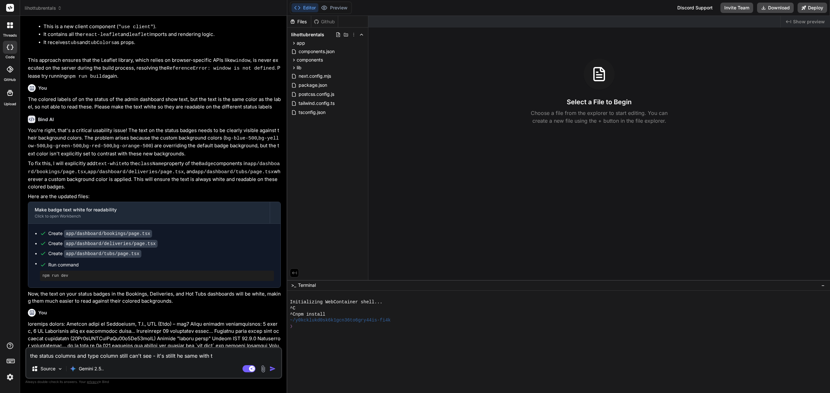
type textarea "the status columns and type column still can't see - it's stillt he same with th"
type textarea "x"
type textarea "the status columns and type column still can't see - it's stillt he same with t…"
type textarea "x"
type textarea "the status columns and type column still can't see - it's stillt he same with t…"
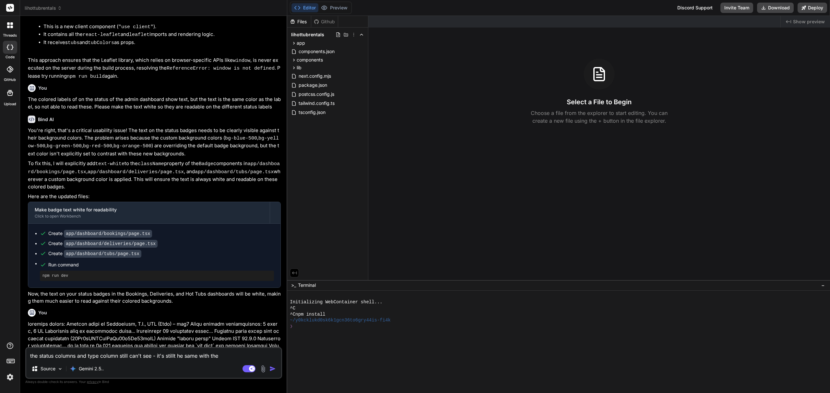
type textarea "x"
type textarea "the status columns and type column still can't see - it's stillt he same with t…"
type textarea "x"
type textarea "the status columns and type column still can't see - it's stillt he same with t…"
type textarea "x"
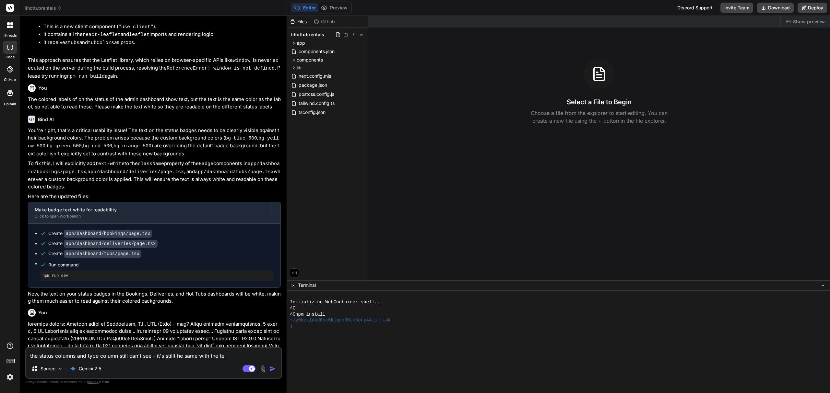
type textarea "the status columns and type column still can't see - it's stillt he same with t…"
type textarea "x"
type textarea "the status columns and type column still can't see - it's stillt he same with t…"
type textarea "x"
type textarea "the status columns and type column still can't see - it's stillt he same with t…"
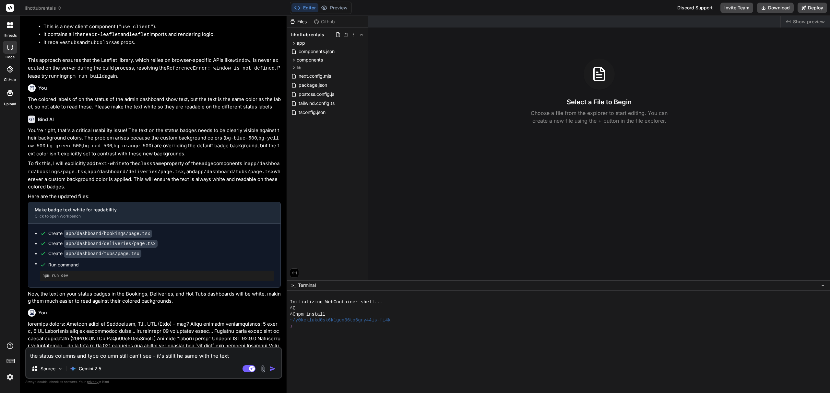
type textarea "x"
type textarea "the status columns and type column still can't see - it's stillt he same with t…"
type textarea "x"
type textarea "the status columns and type column still can't see - it's stillt he same with t…"
type textarea "x"
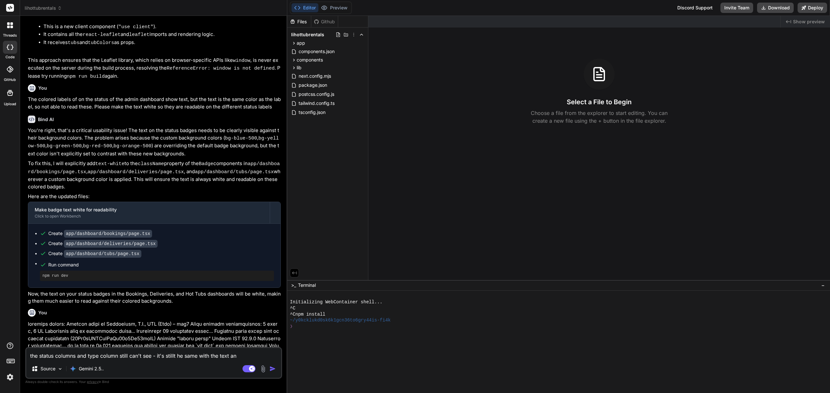
type textarea "the status columns and type column still can't see - it's stillt he same with t…"
type textarea "x"
type textarea "the status columns and type column still can't see - it's stillt he same with t…"
type textarea "x"
type textarea "the status columns and type column still can't see - it's stillt he same with t…"
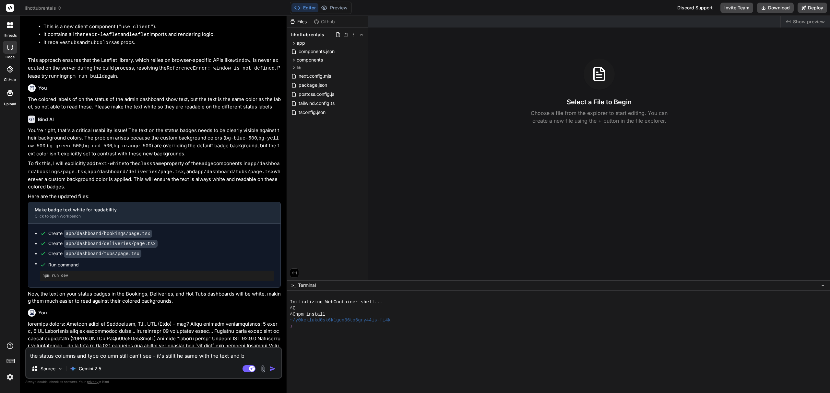
type textarea "x"
type textarea "the status columns and type column still can't see - it's stillt he same with t…"
type textarea "x"
type textarea "the status columns and type column still can't see - it's stillt he same with t…"
type textarea "x"
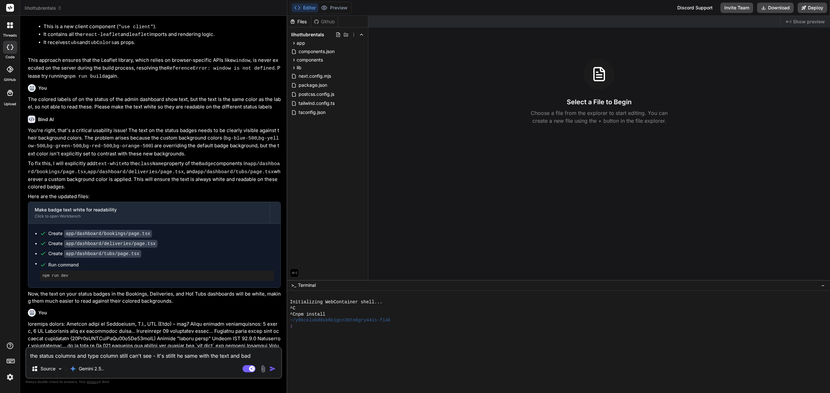
type textarea "the status columns and type column still can't see - it's stillt he same with t…"
type textarea "x"
type textarea "the status columns and type column still can't see - it's stillt he same with t…"
type textarea "x"
type textarea "the status columns and type column still can't see - it's stillt he same with t…"
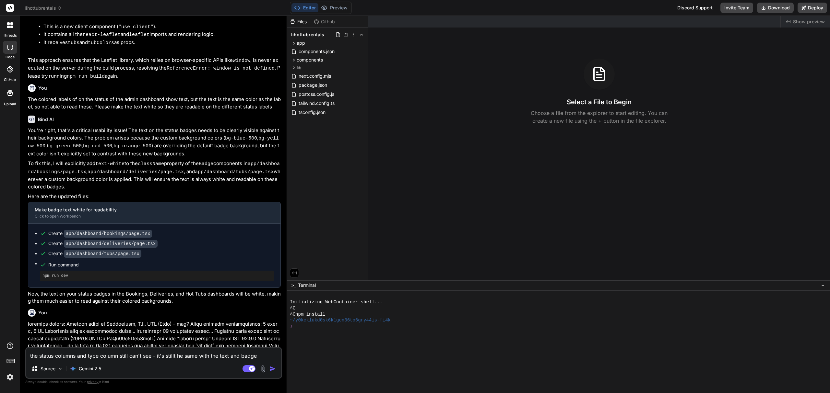
type textarea "x"
type textarea "the status columns and type column still can't see - it's stillt he same with t…"
type textarea "x"
type textarea "the status columns and type column still can't see - it's stillt he same with t…"
type textarea "x"
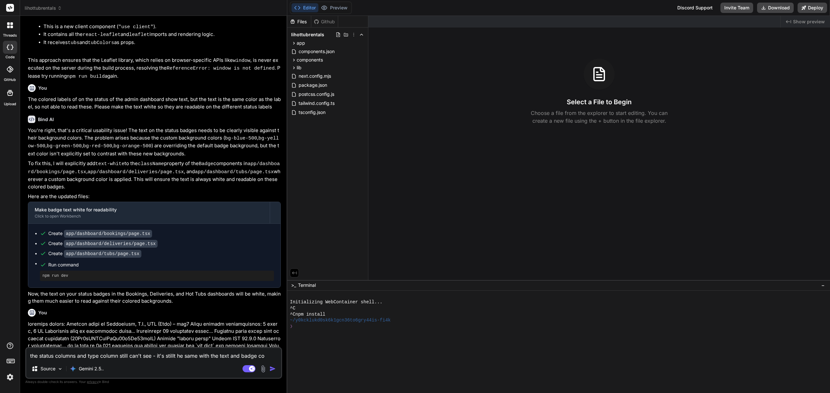
type textarea "the status columns and type column still can't see - it's stillt he same with t…"
type textarea "x"
type textarea "the status columns and type column still can't see - it's stillt he same with t…"
type textarea "x"
type textarea "the status columns and type column still can't see - it's stillt he same with t…"
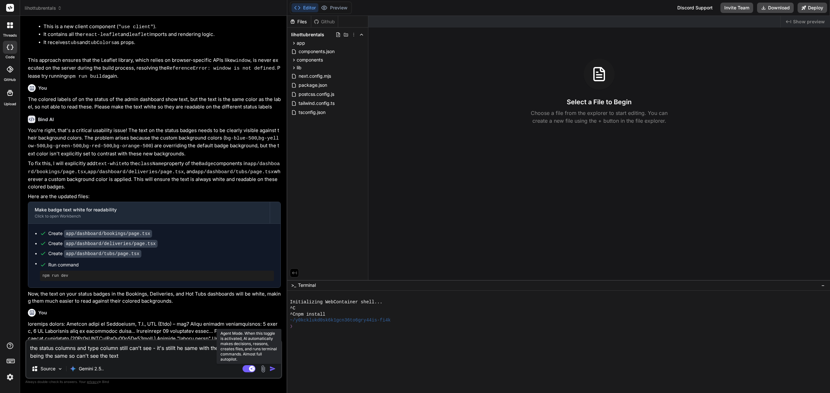
click at [248, 371] on rect at bounding box center [248, 369] width 13 height 7
click at [275, 371] on img "button" at bounding box center [272, 369] width 6 height 6
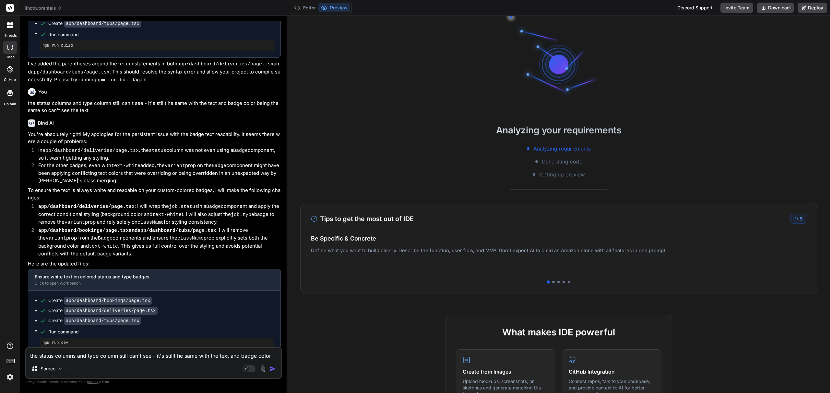
scroll to position [1687, 0]
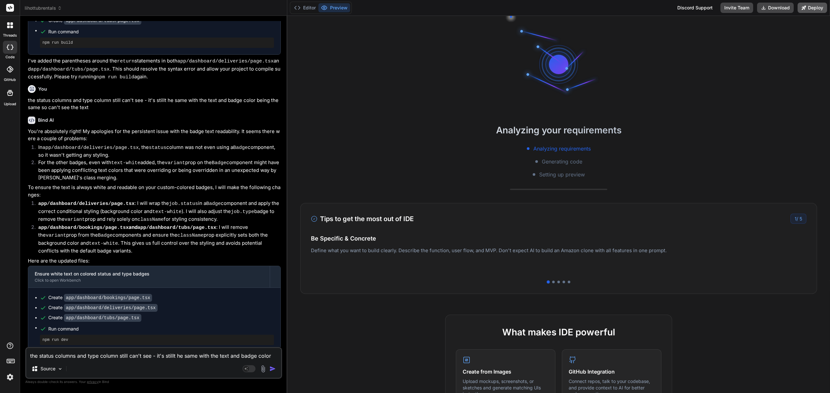
click at [817, 6] on button "Deploy" at bounding box center [811, 8] width 29 height 10
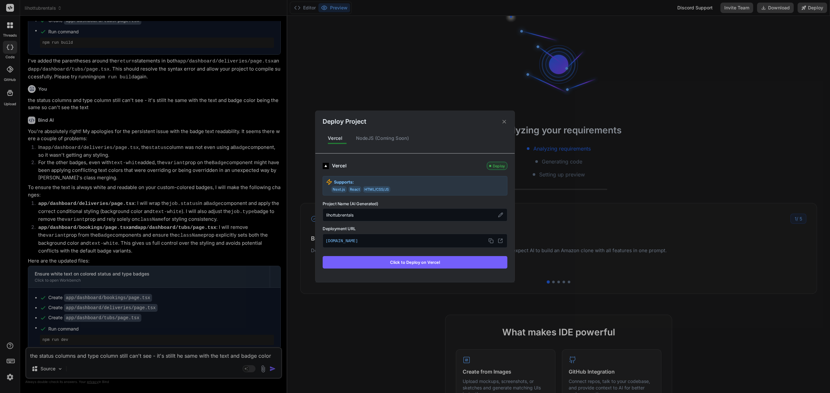
click at [372, 266] on button "Click to Deploy on Vercel" at bounding box center [415, 262] width 185 height 12
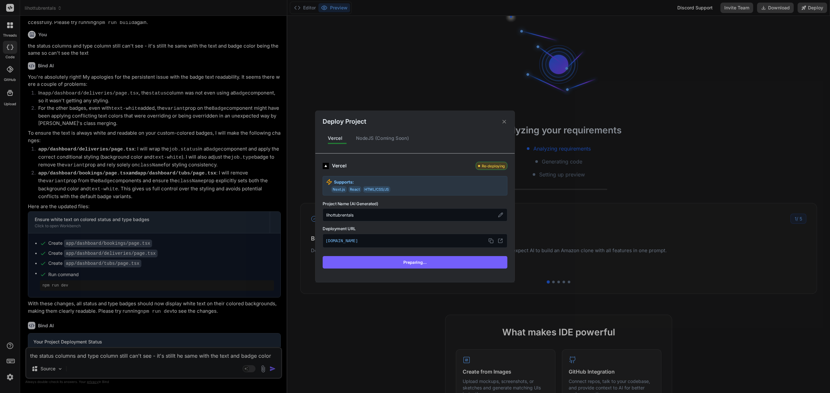
scroll to position [1744, 0]
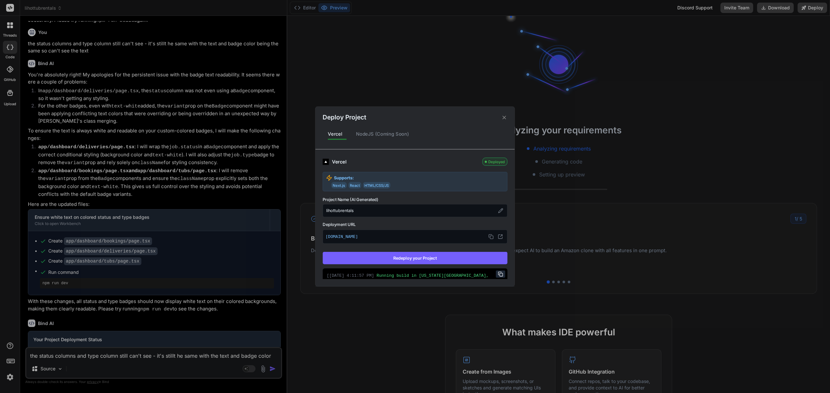
click at [504, 117] on icon at bounding box center [504, 117] width 6 height 6
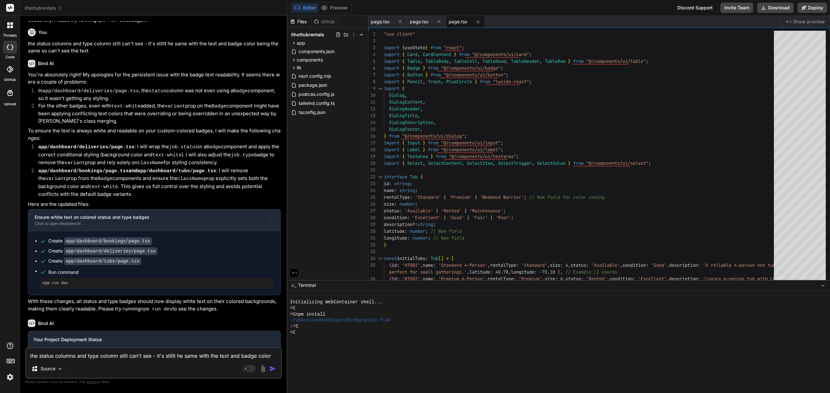
click at [88, 360] on textarea "the status columns and type column still can't see - it's stillt he same with t…" at bounding box center [153, 354] width 255 height 12
click at [266, 372] on img at bounding box center [262, 369] width 7 height 7
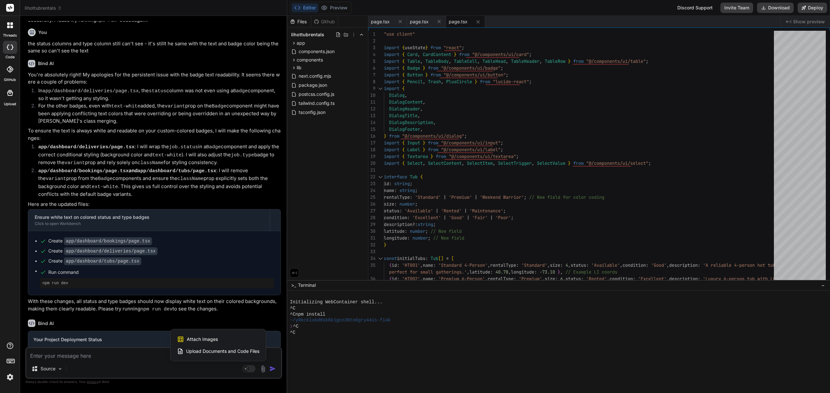
click at [226, 338] on div "Attach Images Image attachments are only supported in Claude and Gemini models." at bounding box center [218, 340] width 82 height 12
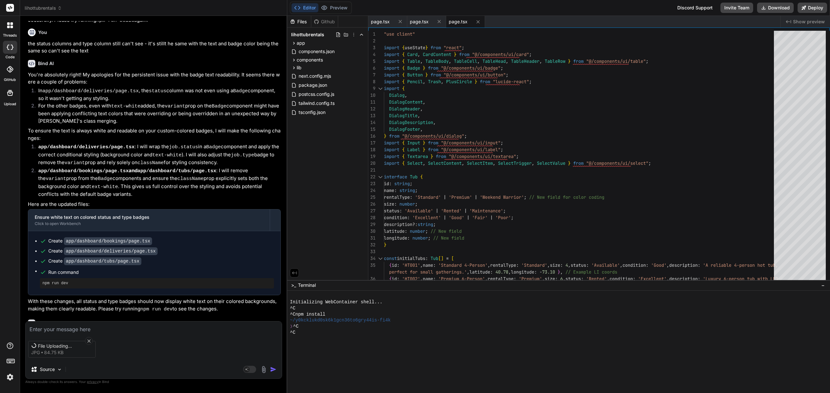
click at [93, 330] on textarea at bounding box center [154, 328] width 256 height 12
click at [276, 368] on button "button" at bounding box center [274, 370] width 9 height 6
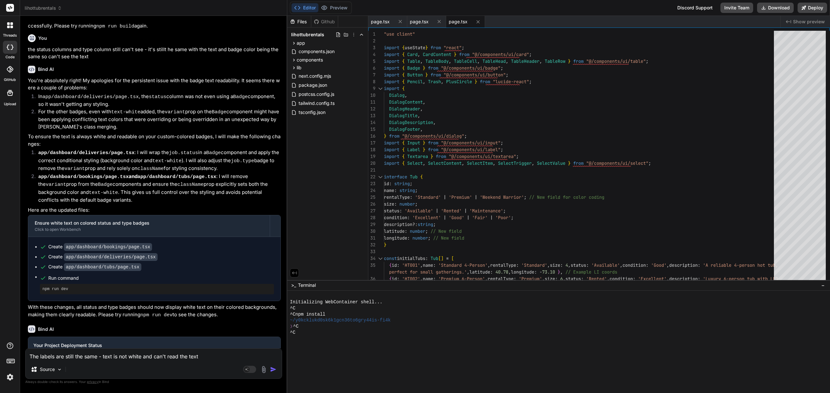
scroll to position [1868, 0]
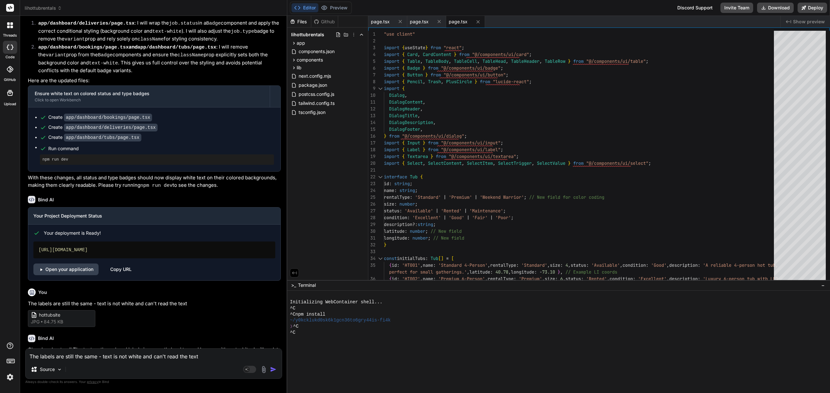
click at [109, 354] on textarea "The labels are still the same - text is not white and can't read the text" at bounding box center [154, 355] width 256 height 12
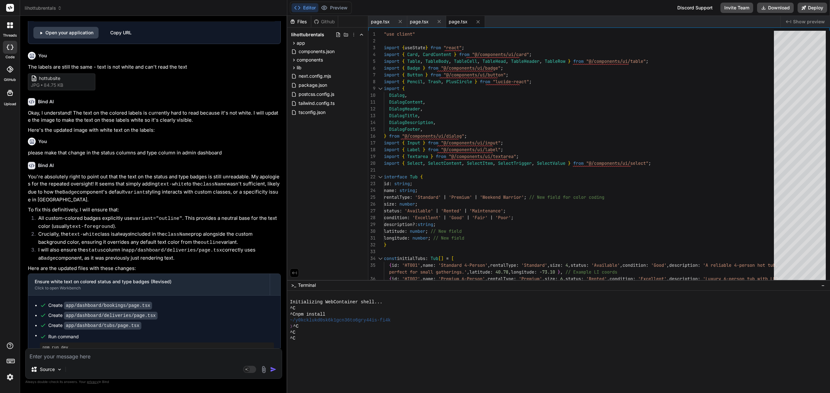
scroll to position [2116, 0]
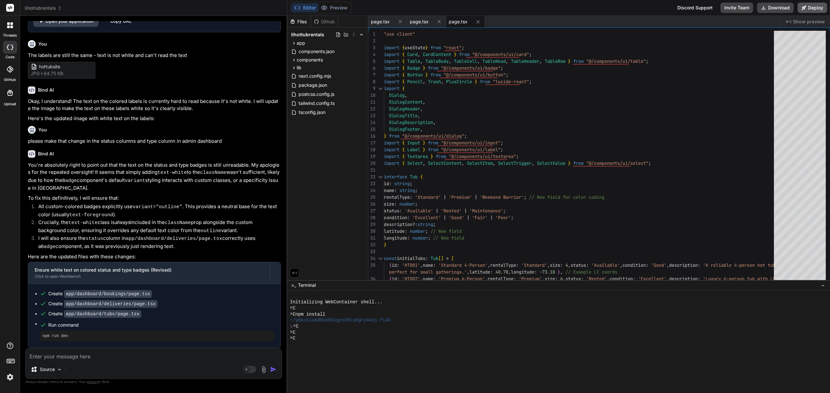
click at [812, 4] on button "Deploy" at bounding box center [811, 8] width 29 height 10
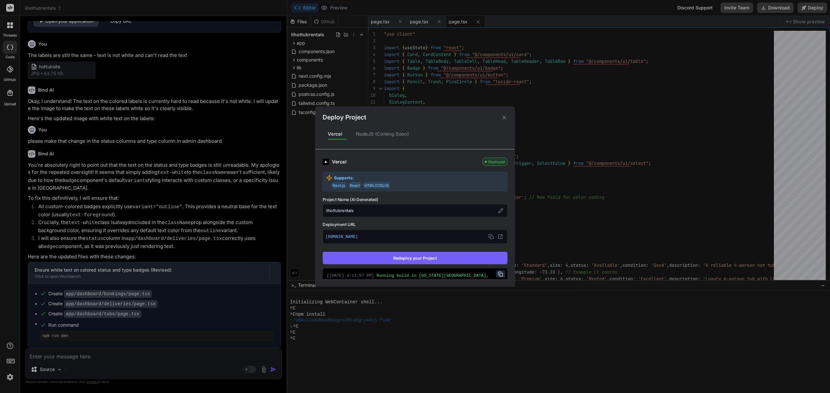
click at [437, 257] on button "Redeploy your Project" at bounding box center [415, 258] width 185 height 12
click at [503, 116] on icon at bounding box center [504, 117] width 6 height 6
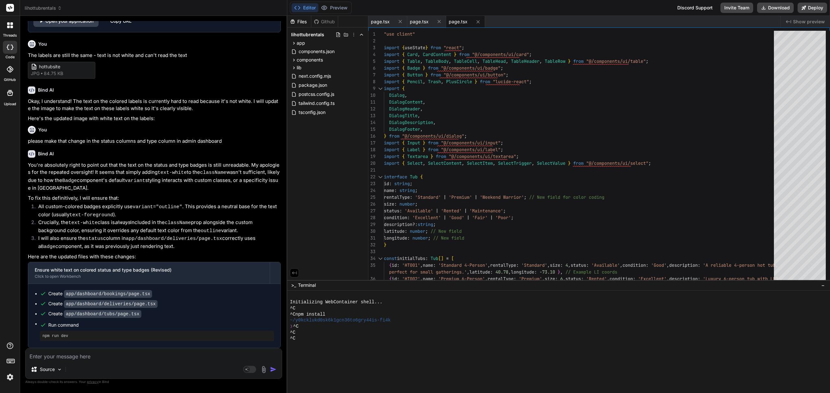
click at [80, 358] on textarea at bounding box center [154, 355] width 256 height 12
click at [252, 373] on icon at bounding box center [249, 369] width 13 height 7
click at [209, 354] on textarea at bounding box center [154, 355] width 256 height 12
click at [266, 369] on img at bounding box center [263, 369] width 7 height 7
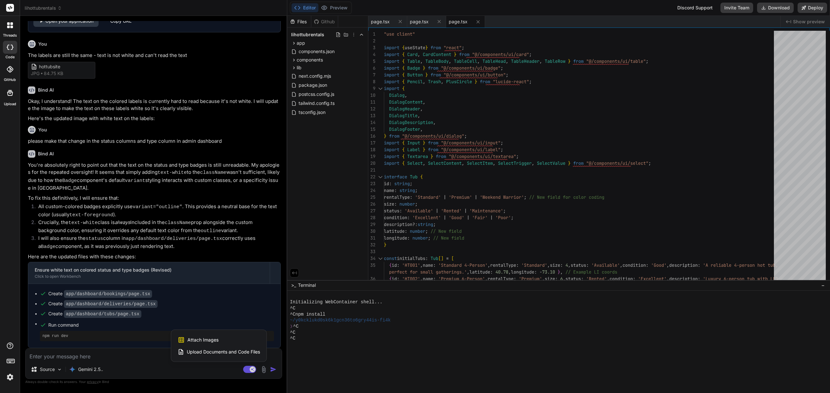
click at [236, 341] on div "Attach Images Image attachments are only supported in Claude and Gemini models." at bounding box center [219, 340] width 82 height 12
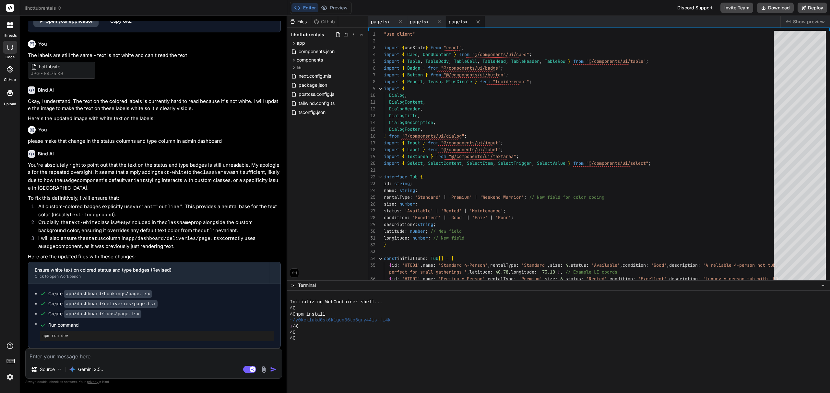
click at [76, 356] on textarea at bounding box center [154, 355] width 256 height 12
click at [264, 370] on img at bounding box center [263, 369] width 7 height 7
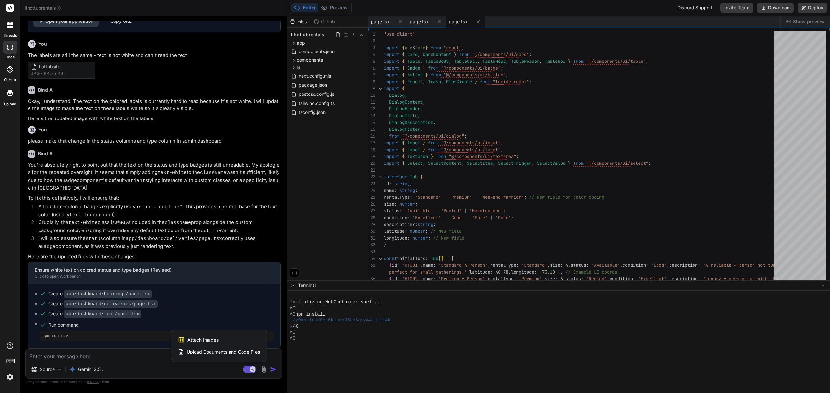
click at [234, 338] on div "Attach Images Image attachments are only supported in Claude and Gemini models." at bounding box center [219, 340] width 82 height 12
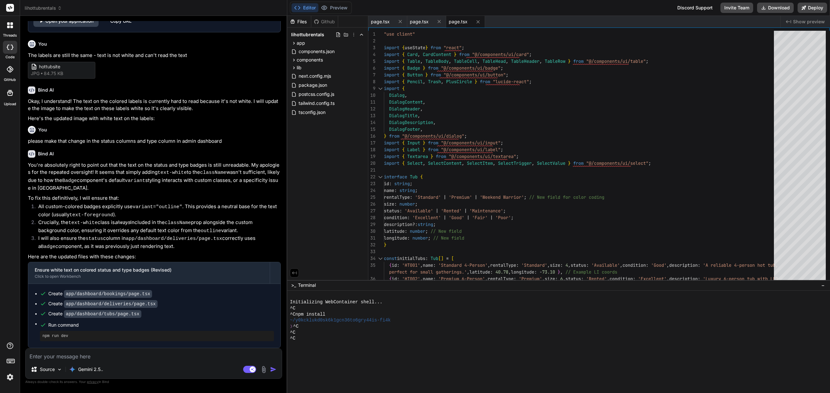
click at [50, 356] on textarea at bounding box center [154, 355] width 256 height 12
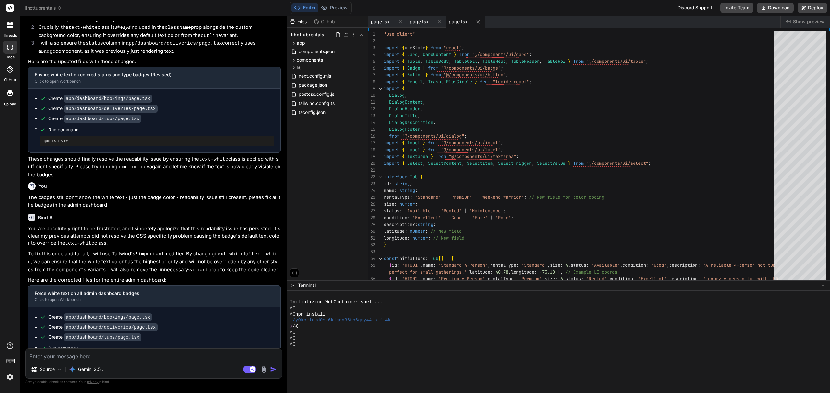
scroll to position [2325, 0]
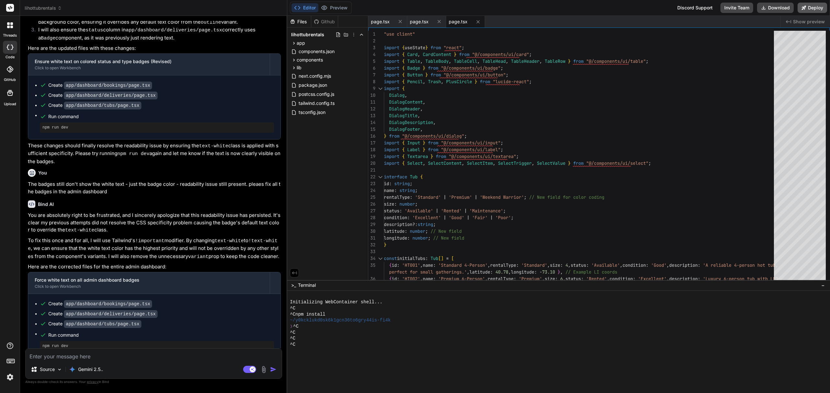
click at [811, 6] on button "Deploy" at bounding box center [811, 8] width 29 height 10
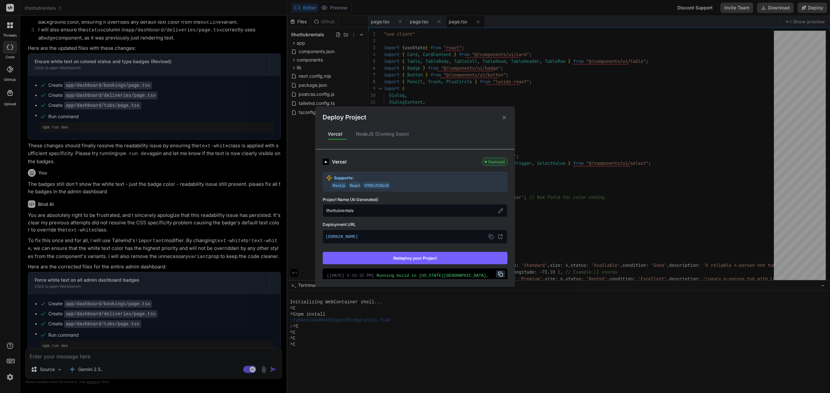
click at [449, 257] on button "Redeploy your Project" at bounding box center [415, 258] width 185 height 12
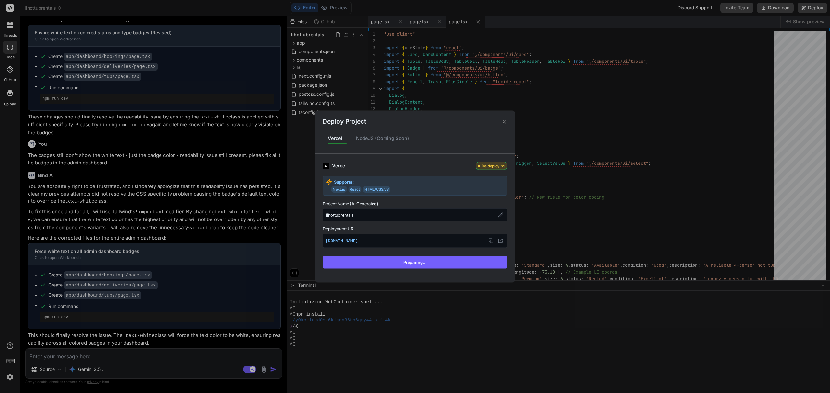
scroll to position [2286, 0]
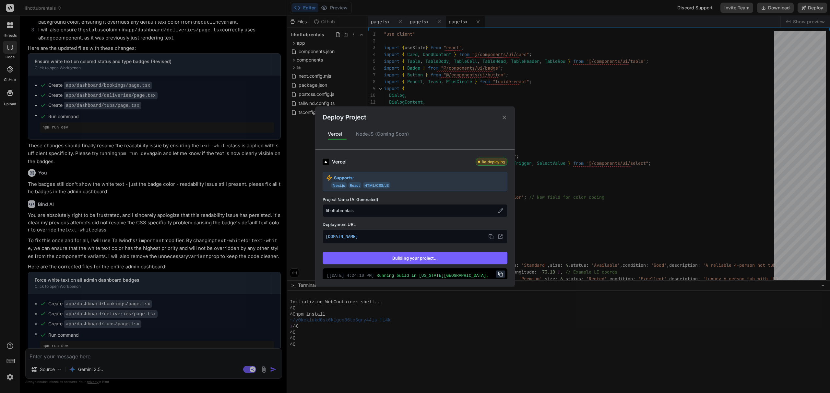
click at [247, 369] on div "Deploy Project Vercel NodeJS (Coming Soon) Vercel Re-deploying Supports: Next.j…" at bounding box center [415, 196] width 830 height 393
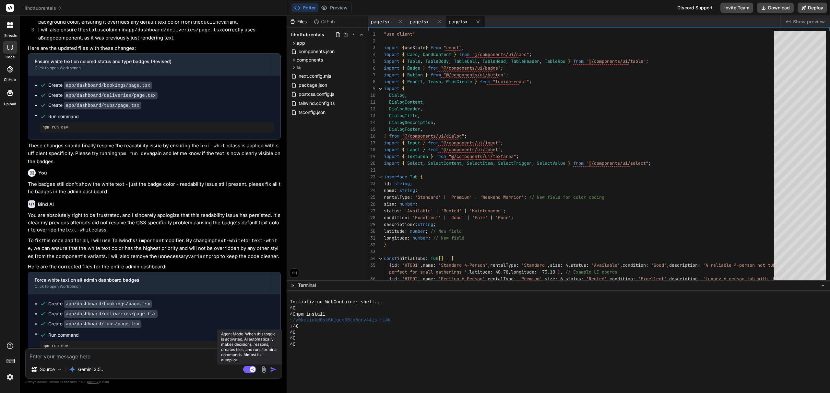
click at [248, 371] on rect at bounding box center [249, 369] width 13 height 7
click at [812, 5] on button "Deploy" at bounding box center [811, 8] width 29 height 10
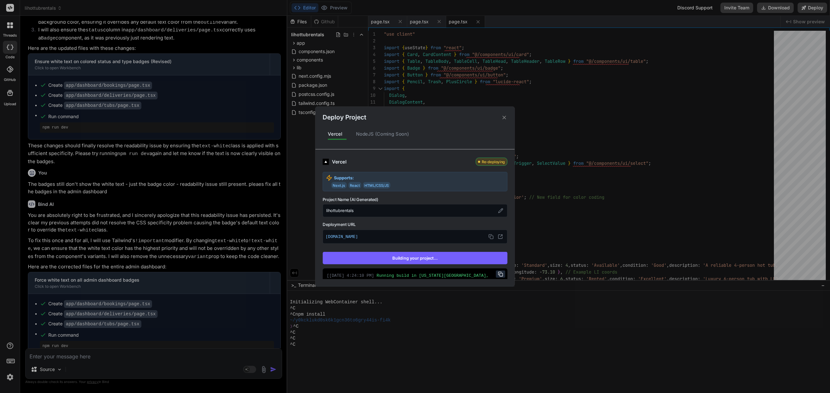
scroll to position [2325, 0]
click at [503, 117] on icon at bounding box center [504, 117] width 6 height 6
